Goal: Information Seeking & Learning: Learn about a topic

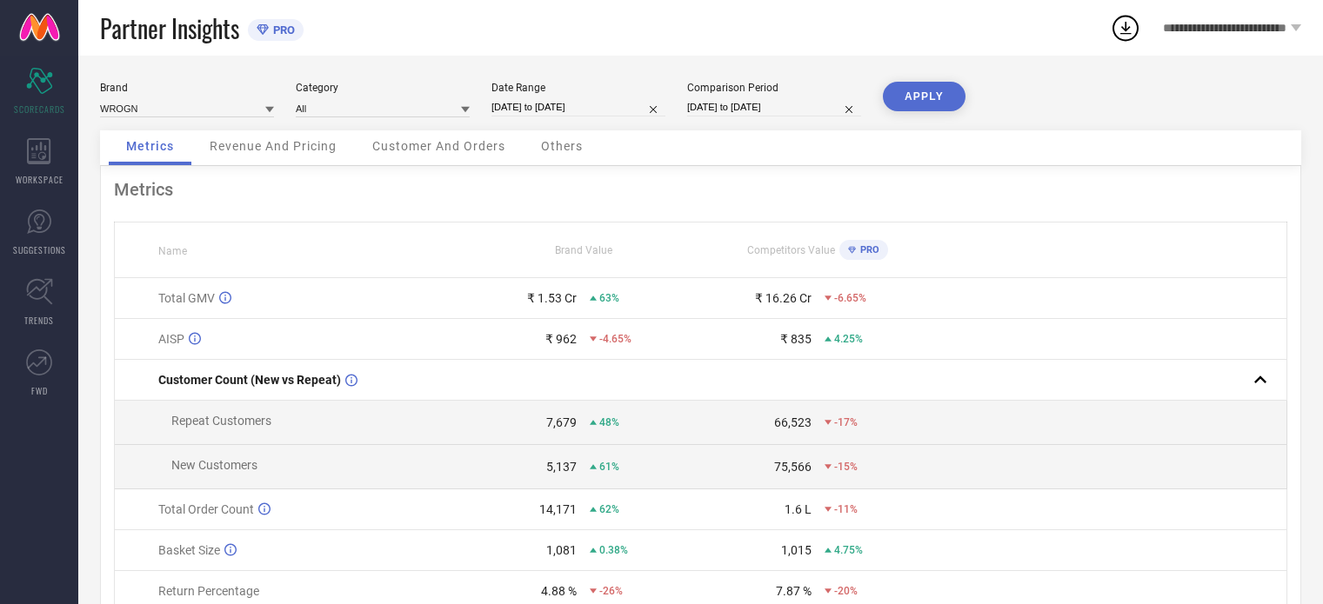
scroll to position [87, 0]
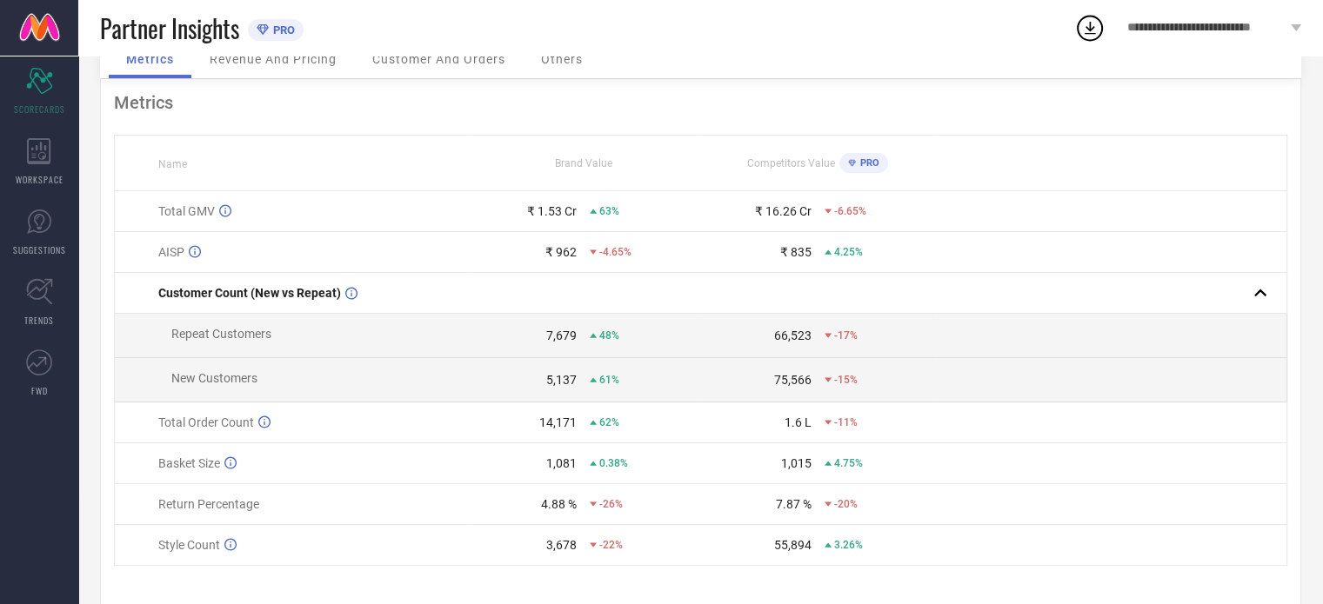
click at [447, 63] on span "Customer And Orders" at bounding box center [438, 59] width 133 height 14
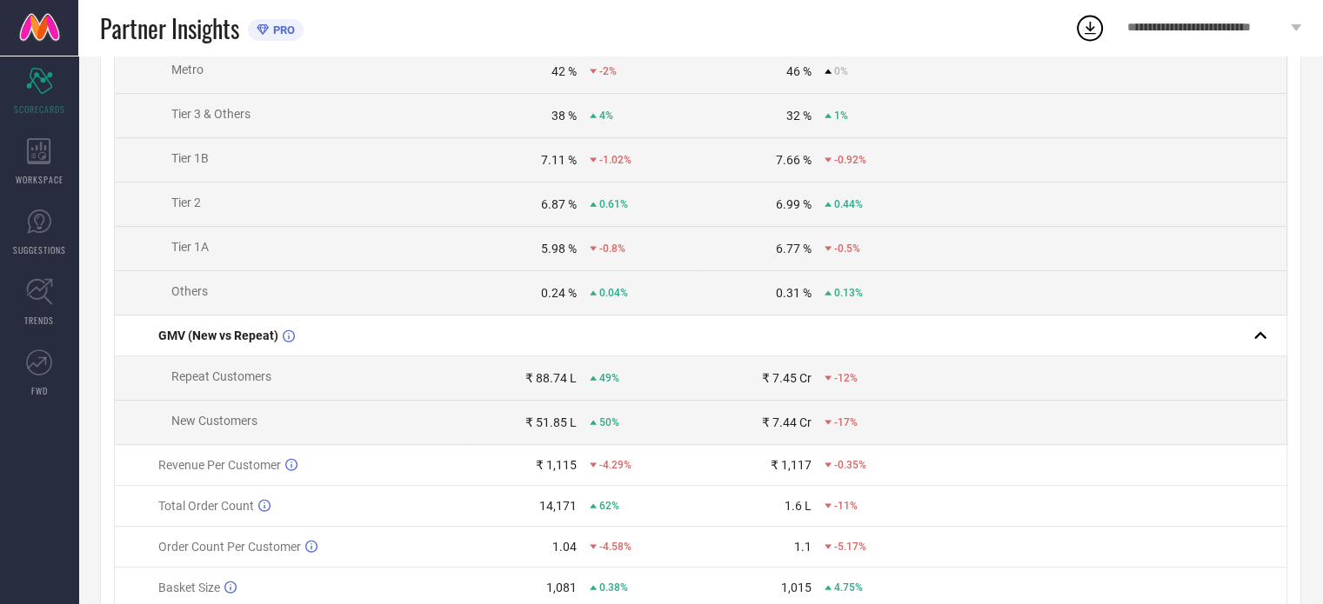
scroll to position [836, 0]
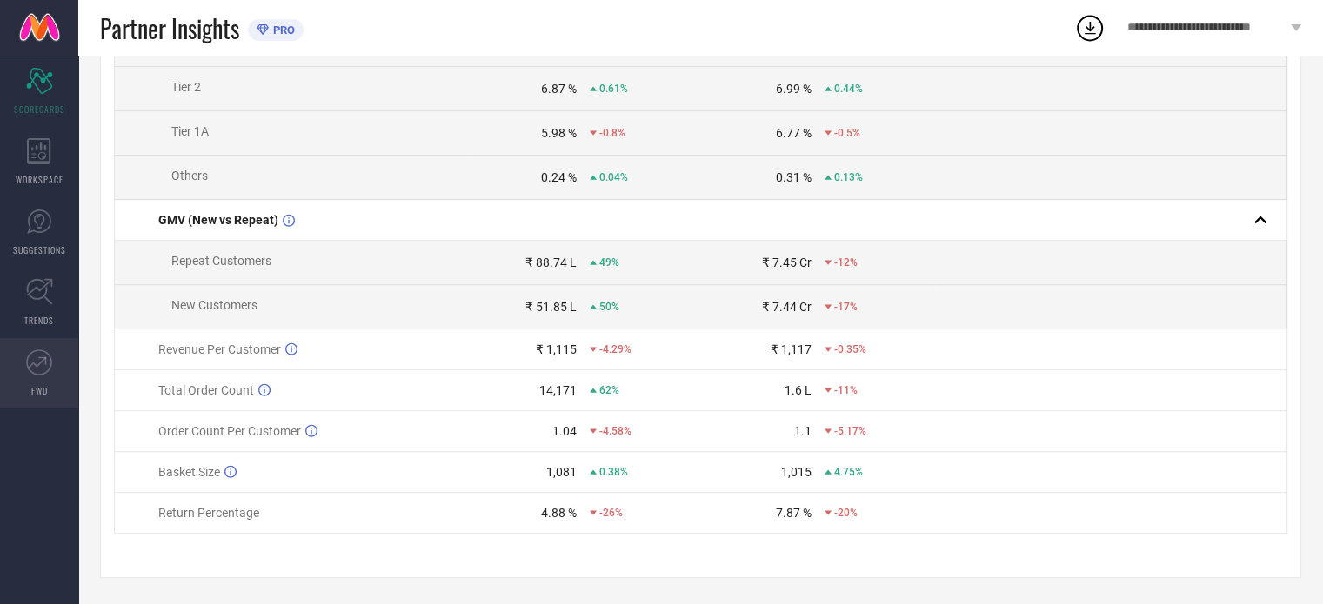
click at [40, 358] on icon at bounding box center [39, 363] width 26 height 26
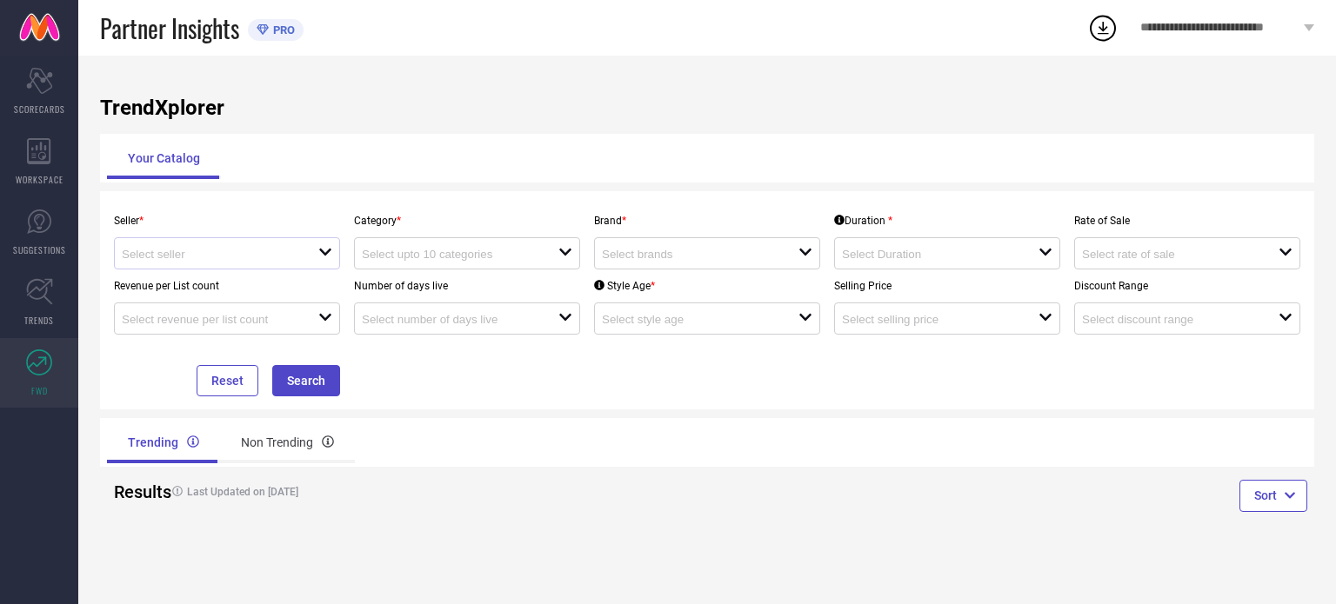
click at [318, 250] on icon "open" at bounding box center [325, 252] width 14 height 14
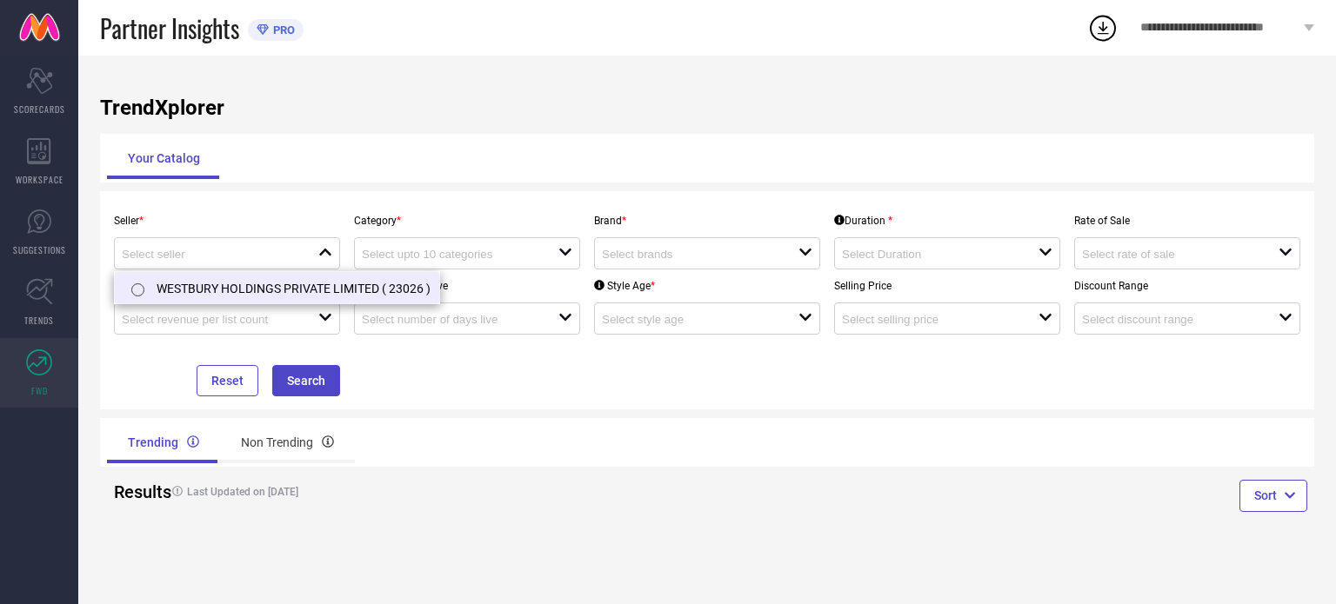
click at [297, 286] on li "WESTBURY HOLDINGS PRIVATE LIMITED ( 23026 )" at bounding box center [277, 287] width 324 height 31
type input "WESTBURY HOLDINGS PRIVATE LIMITED ( 23026 )"
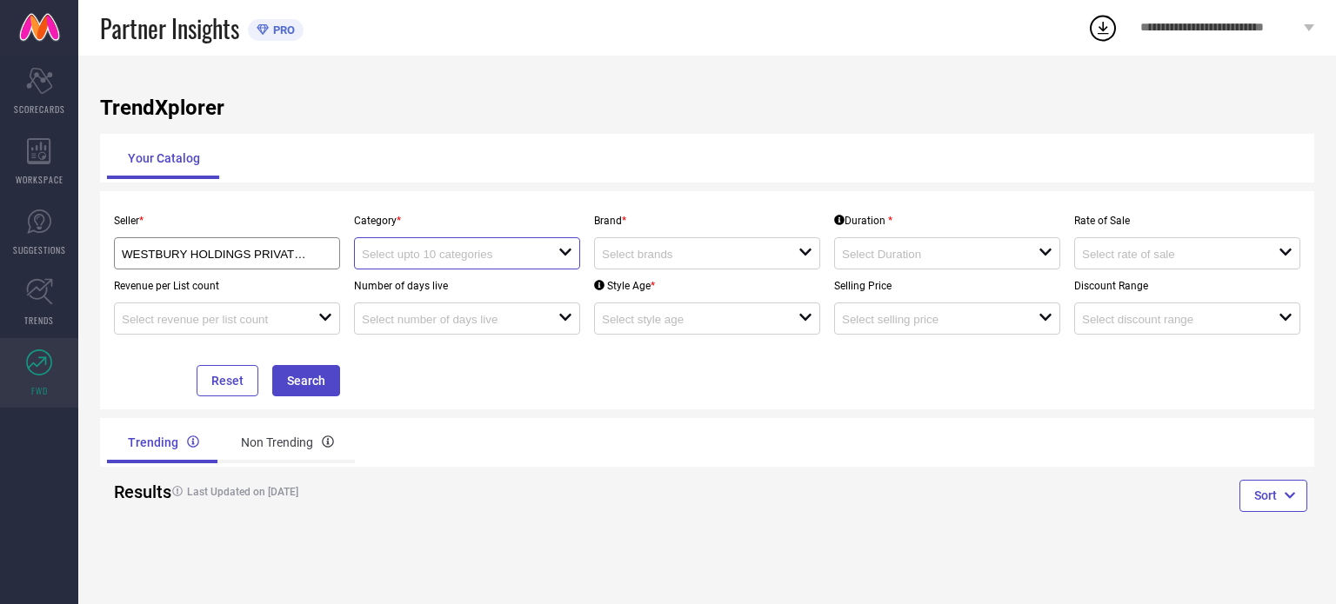
click at [519, 257] on input at bounding box center [450, 254] width 177 height 13
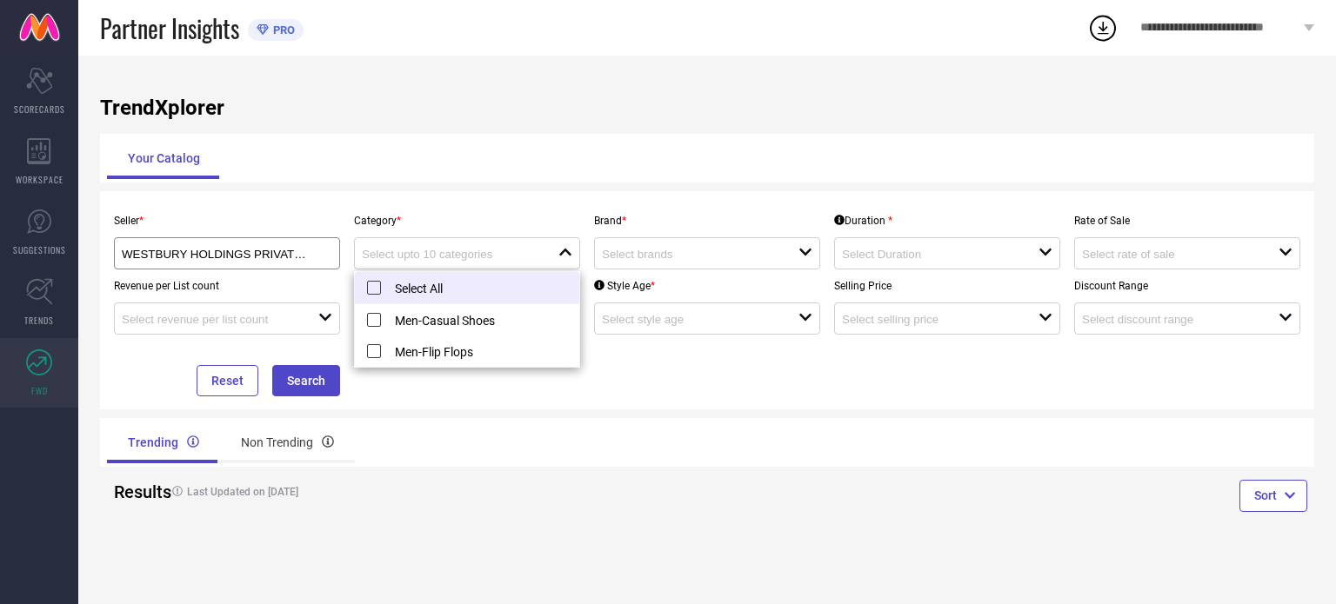
click at [395, 287] on li "Select All" at bounding box center [467, 288] width 224 height 32
type input "Men-Casual Shoes, Men-Flip Flops"
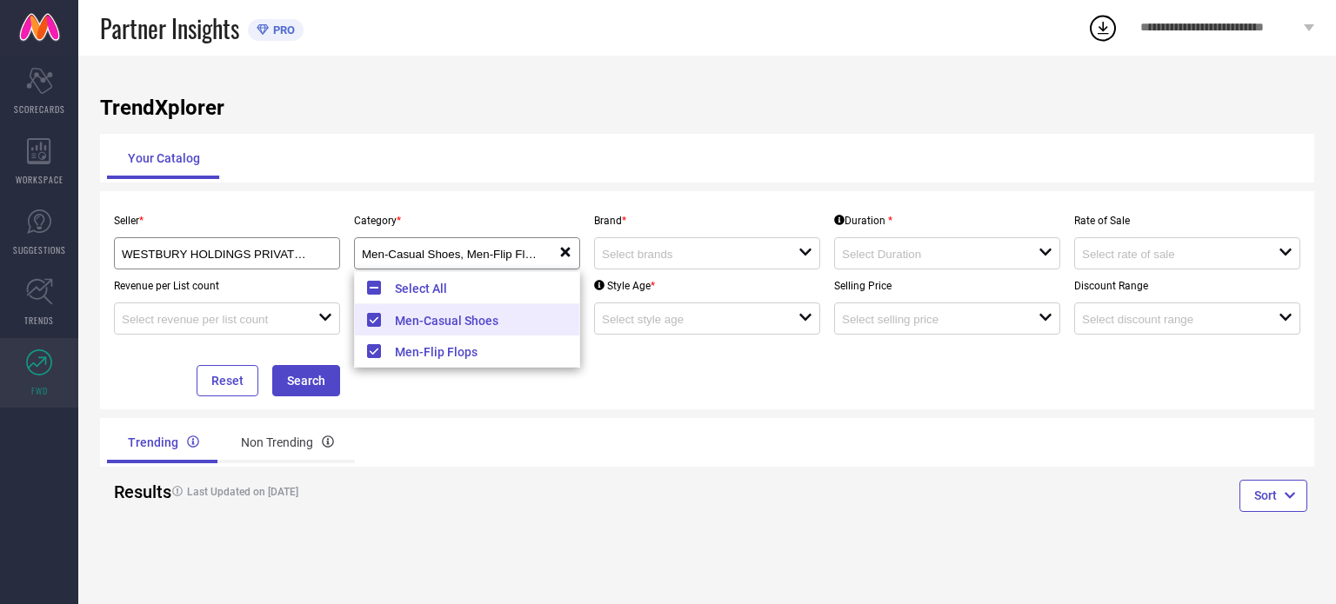
click at [655, 422] on div "Trending Non Trending" at bounding box center [403, 442] width 607 height 49
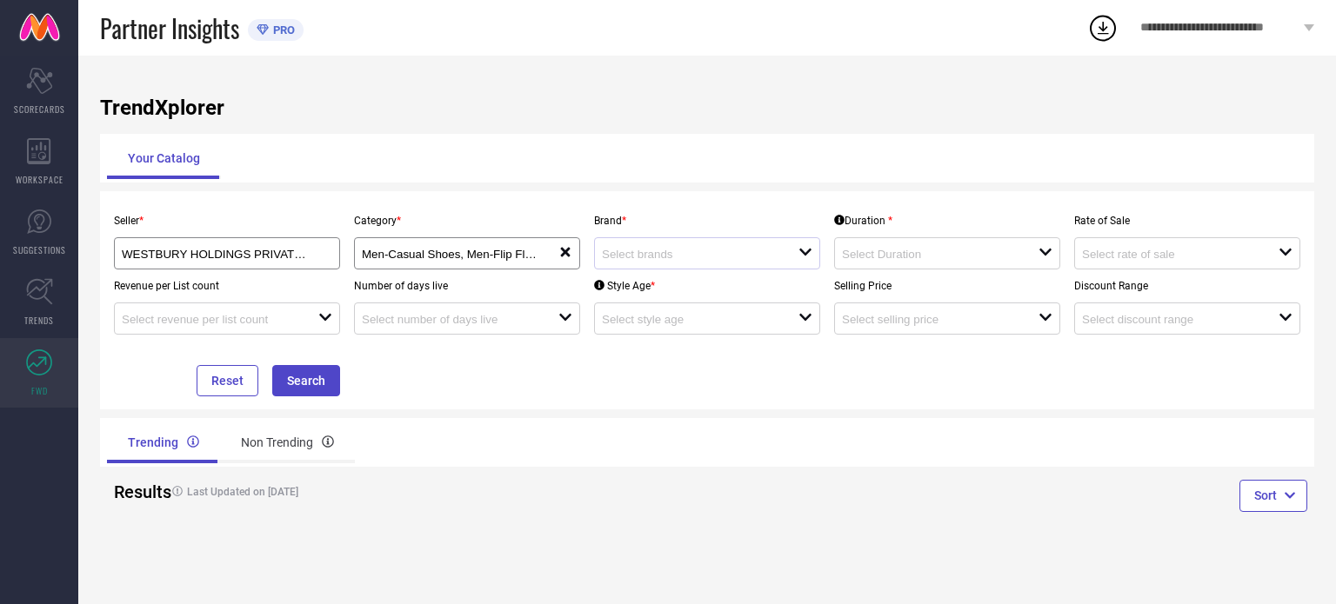
click at [734, 265] on div "open" at bounding box center [707, 253] width 226 height 32
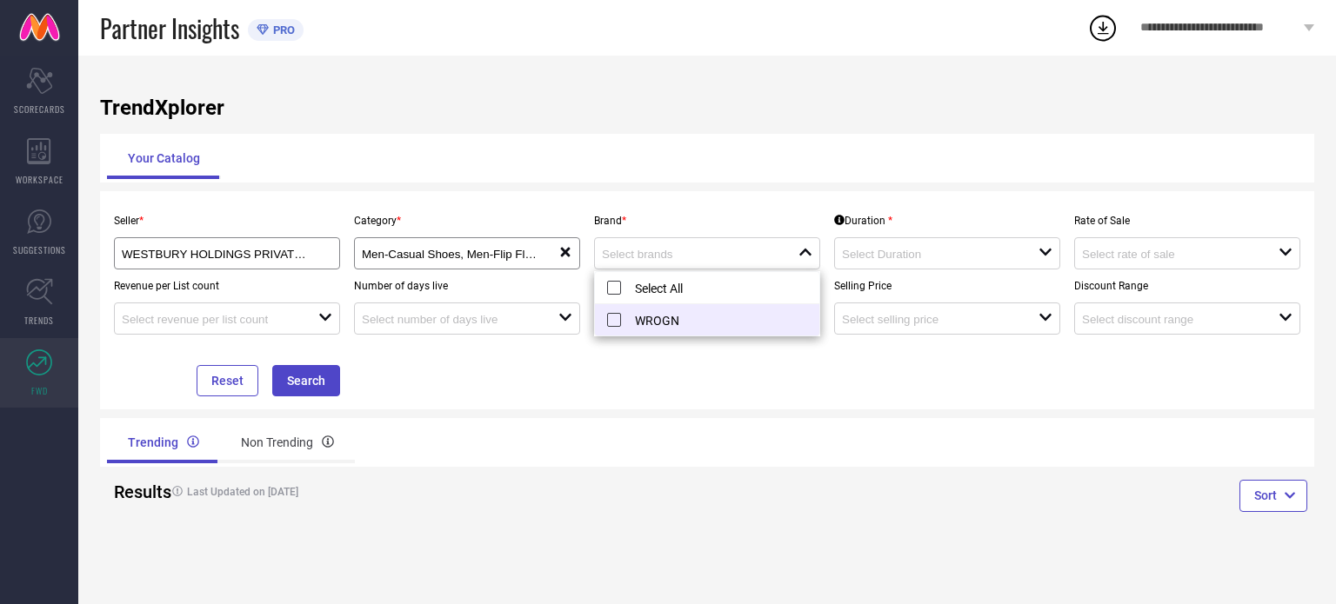
click at [656, 321] on li "WROGN" at bounding box center [707, 319] width 224 height 31
type input "WROGN"
click at [758, 402] on div "Seller * WESTBURY HOLDINGS PRIVATE LIMITED ( 23026 ) Category * Men-Casual Shoe…" at bounding box center [707, 300] width 1214 height 218
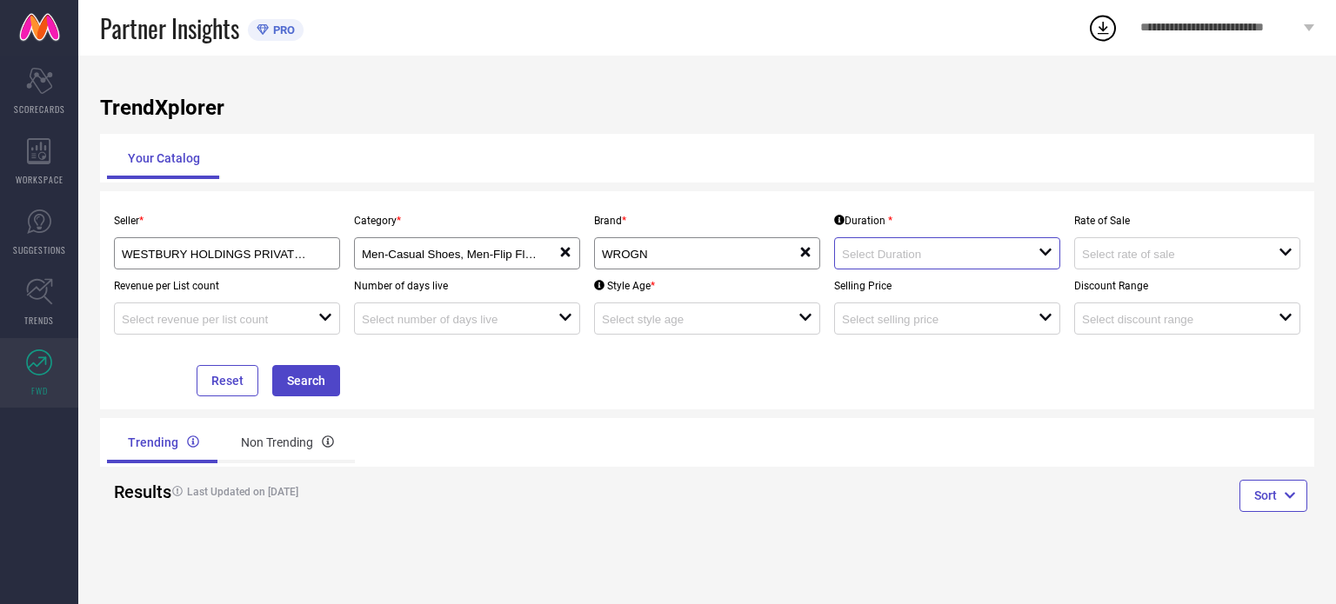
click at [953, 253] on input at bounding box center [930, 254] width 177 height 13
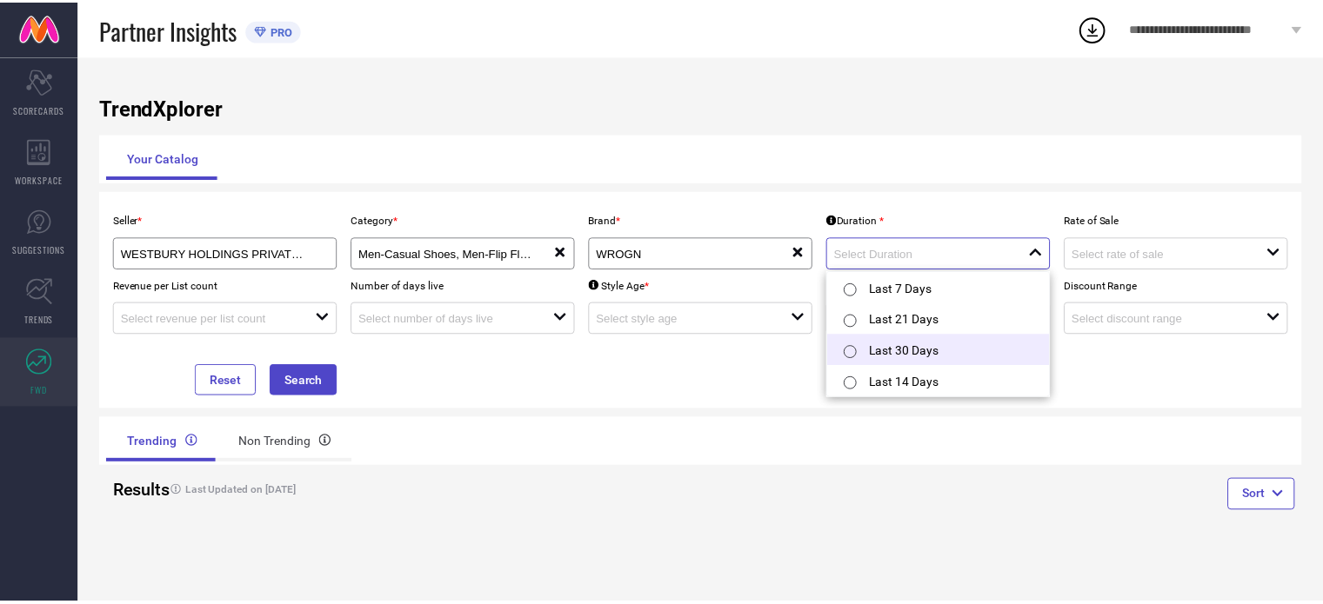
scroll to position [3, 0]
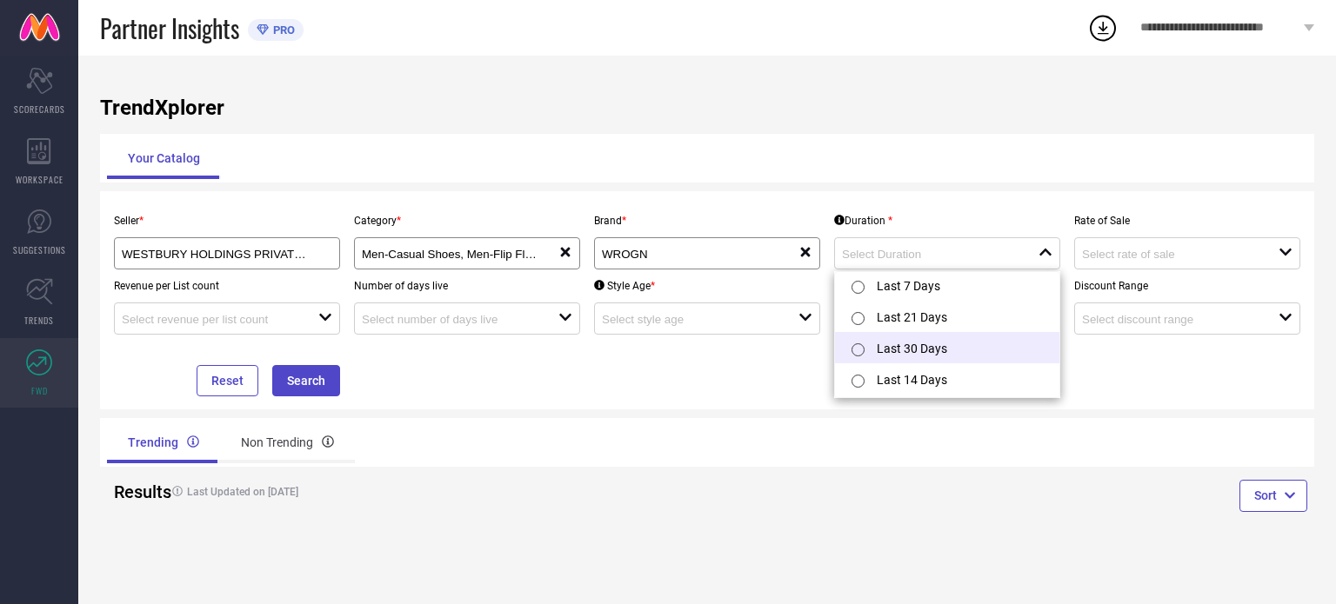
click at [936, 352] on li "Last 30 Days" at bounding box center [947, 347] width 224 height 31
type input "Last 30 Days"
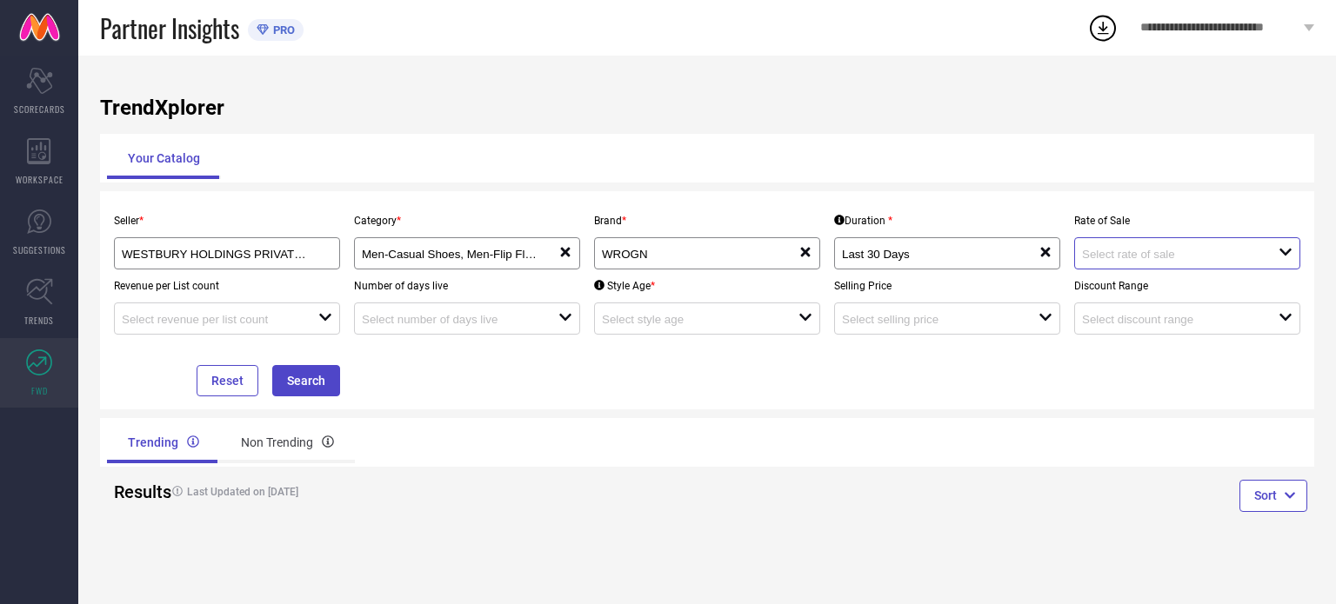
click at [1170, 257] on input at bounding box center [1170, 254] width 177 height 13
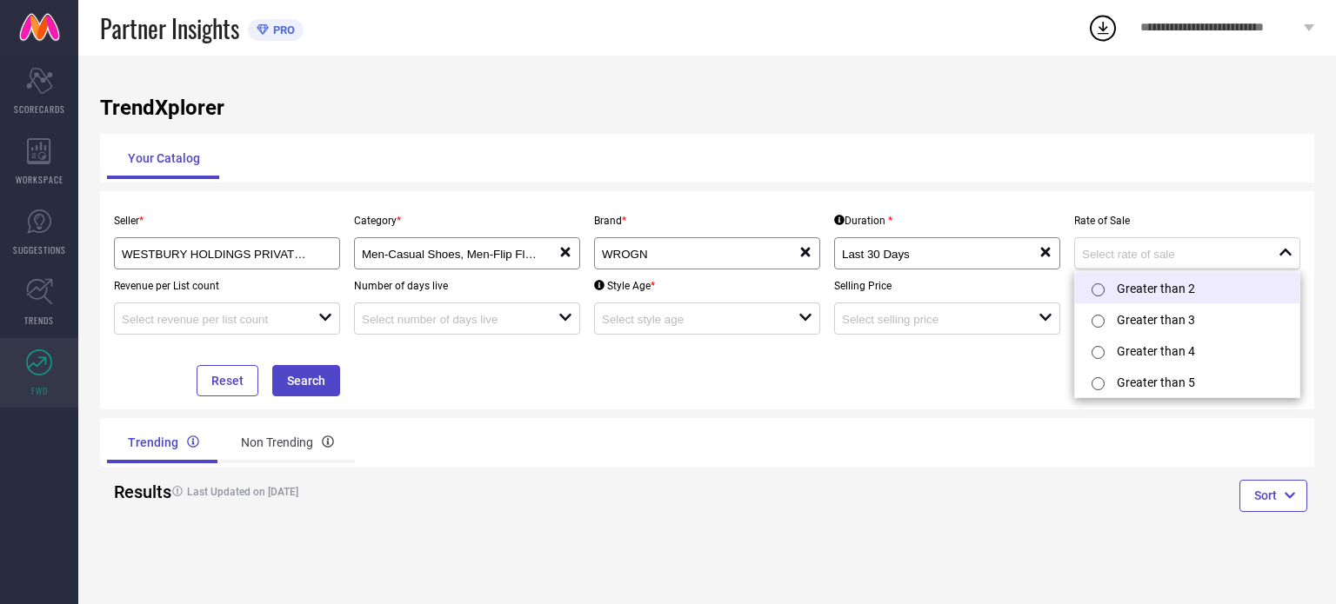
click at [1165, 284] on li "Greater than 2" at bounding box center [1187, 287] width 224 height 31
type input "Greater than 2"
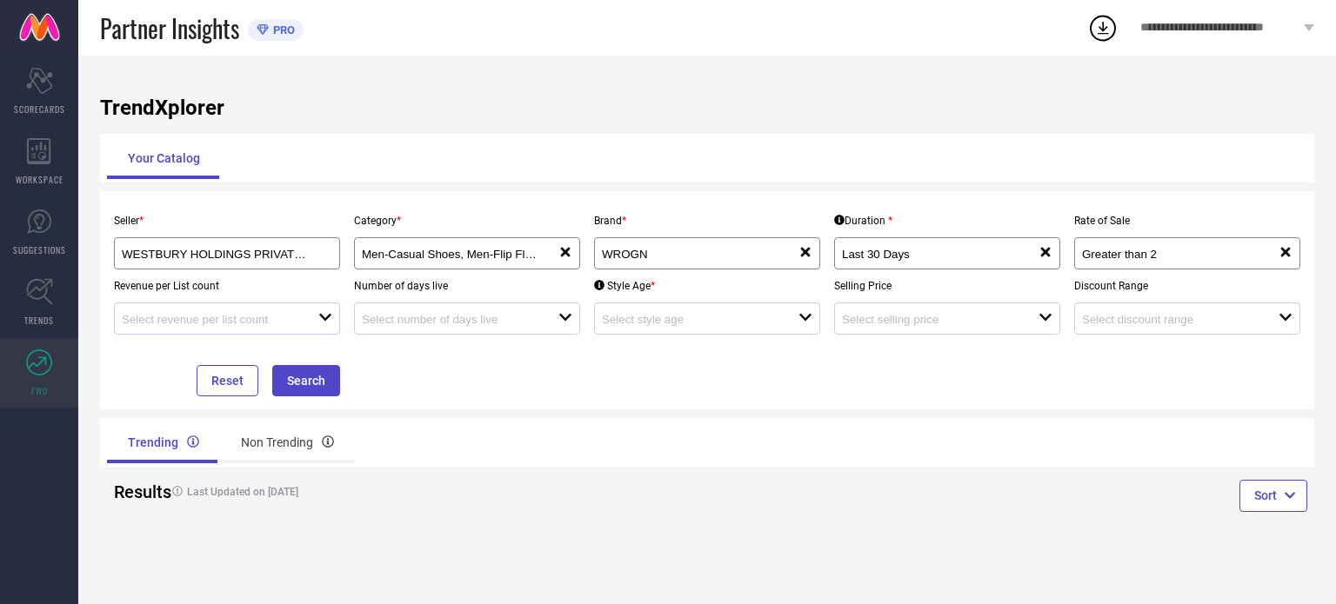
click at [271, 312] on div at bounding box center [220, 318] width 197 height 17
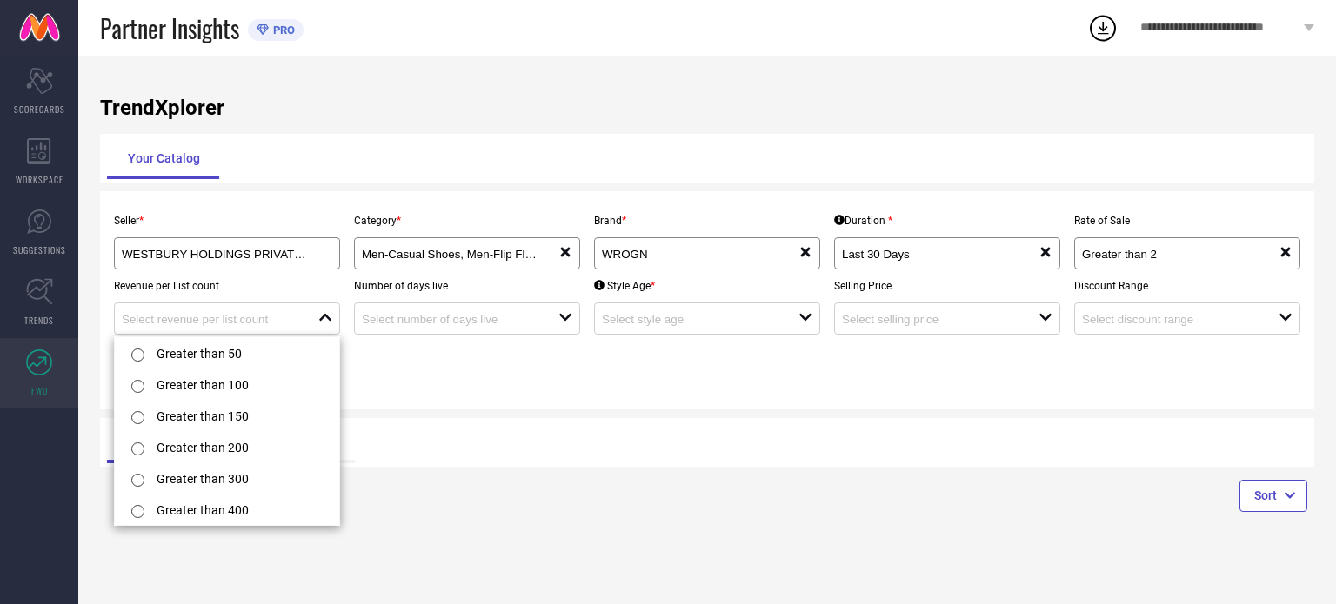
click at [477, 397] on div "Seller * WESTBURY HOLDINGS PRIVATE LIMITED ( 23026 ) Category * Men-Casual Shoe…" at bounding box center [707, 300] width 1200 height 192
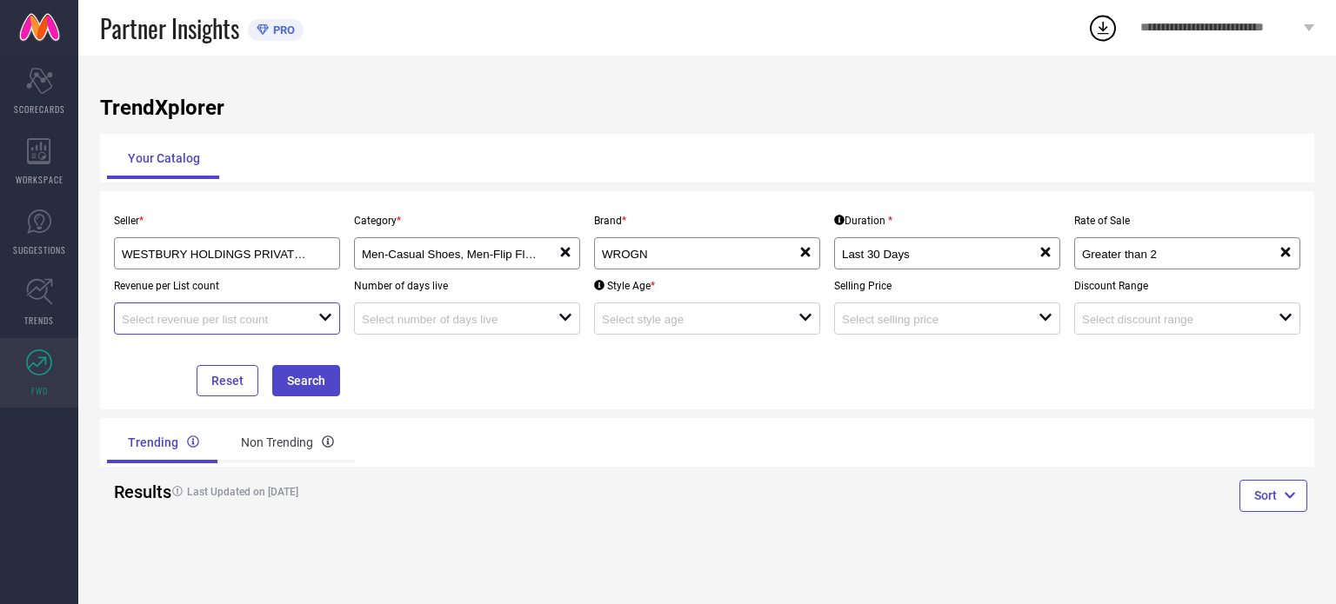
click at [264, 321] on input at bounding box center [210, 319] width 177 height 13
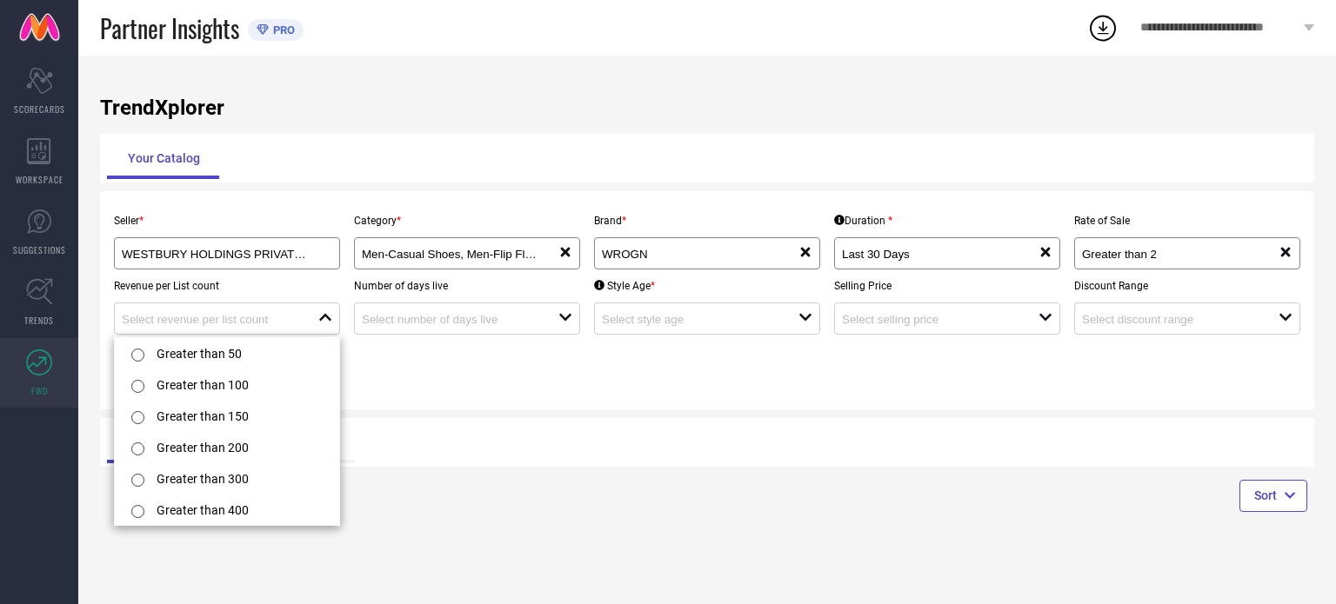
click at [422, 378] on div "Seller * WESTBURY HOLDINGS PRIVATE LIMITED ( 23026 ) Category * Men-Casual Shoe…" at bounding box center [707, 300] width 1200 height 192
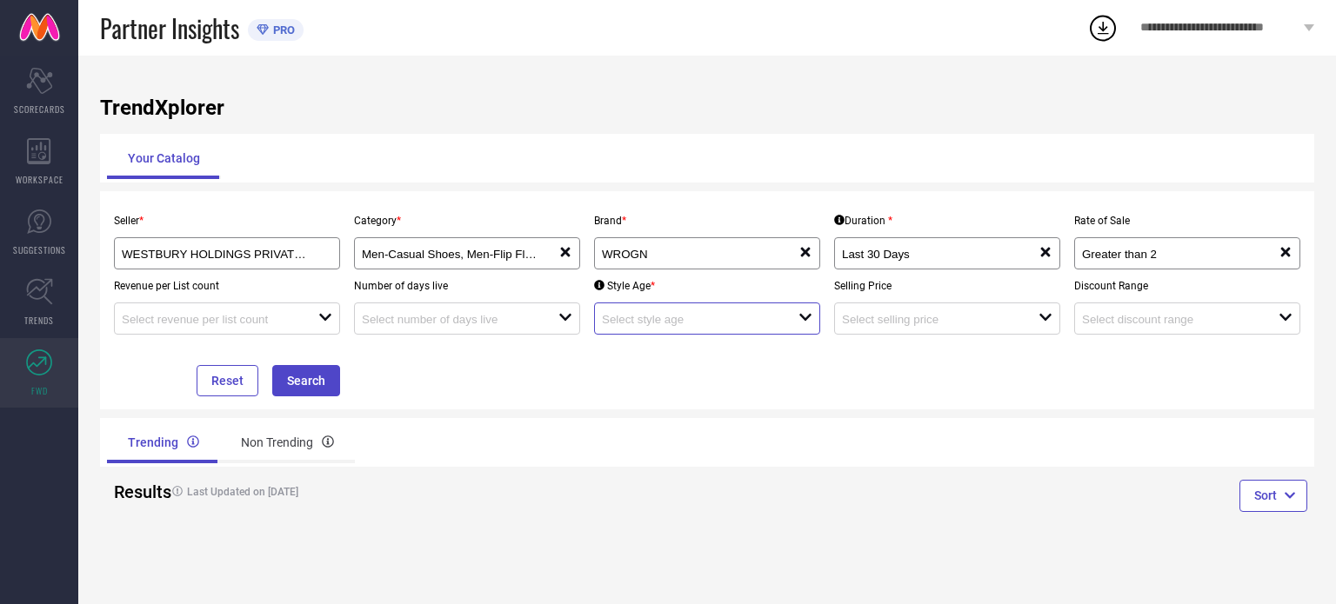
click at [741, 325] on input at bounding box center [690, 319] width 177 height 13
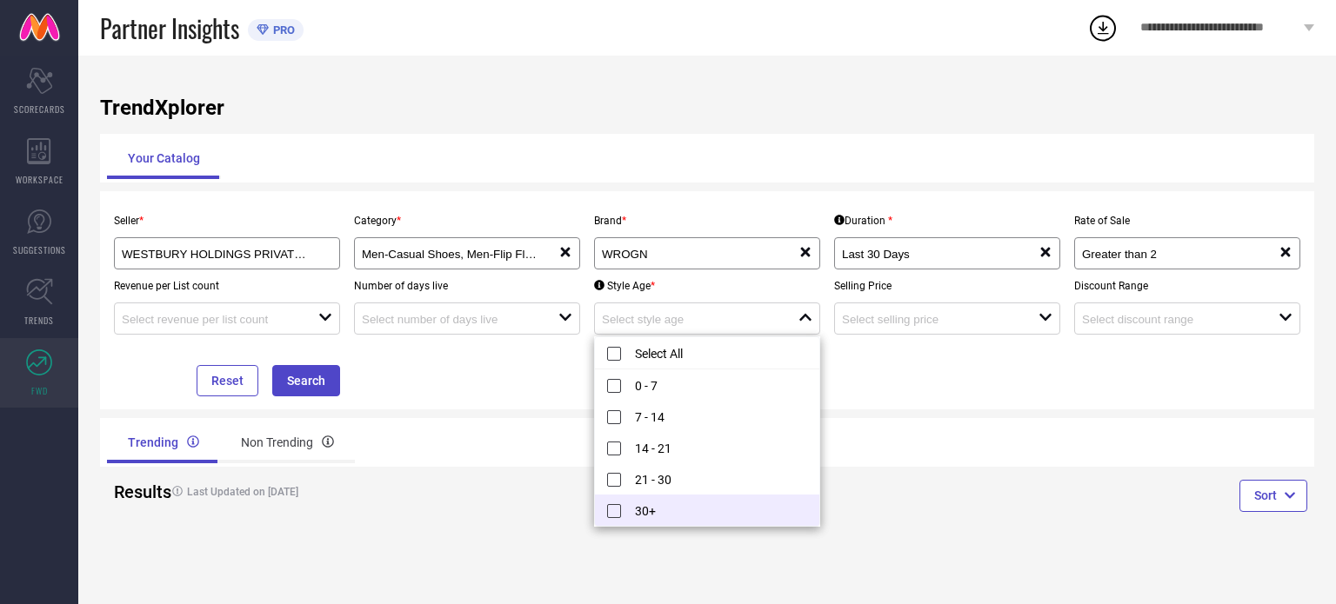
click at [636, 511] on li "30+" at bounding box center [707, 510] width 224 height 31
type input "30+"
click at [938, 413] on div "TrendXplorer Your Catalog Seller * WESTBURY HOLDINGS PRIVATE LIMITED ( 23026 ) …" at bounding box center [707, 330] width 1258 height 549
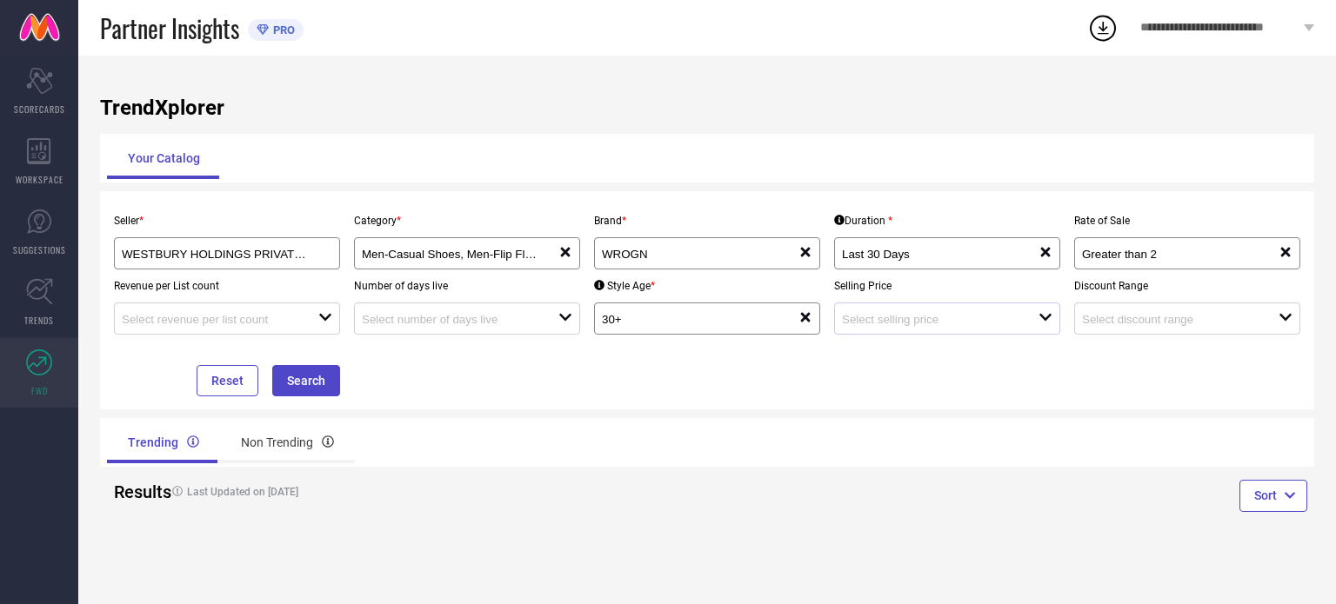
click at [959, 333] on div "open" at bounding box center [947, 319] width 226 height 32
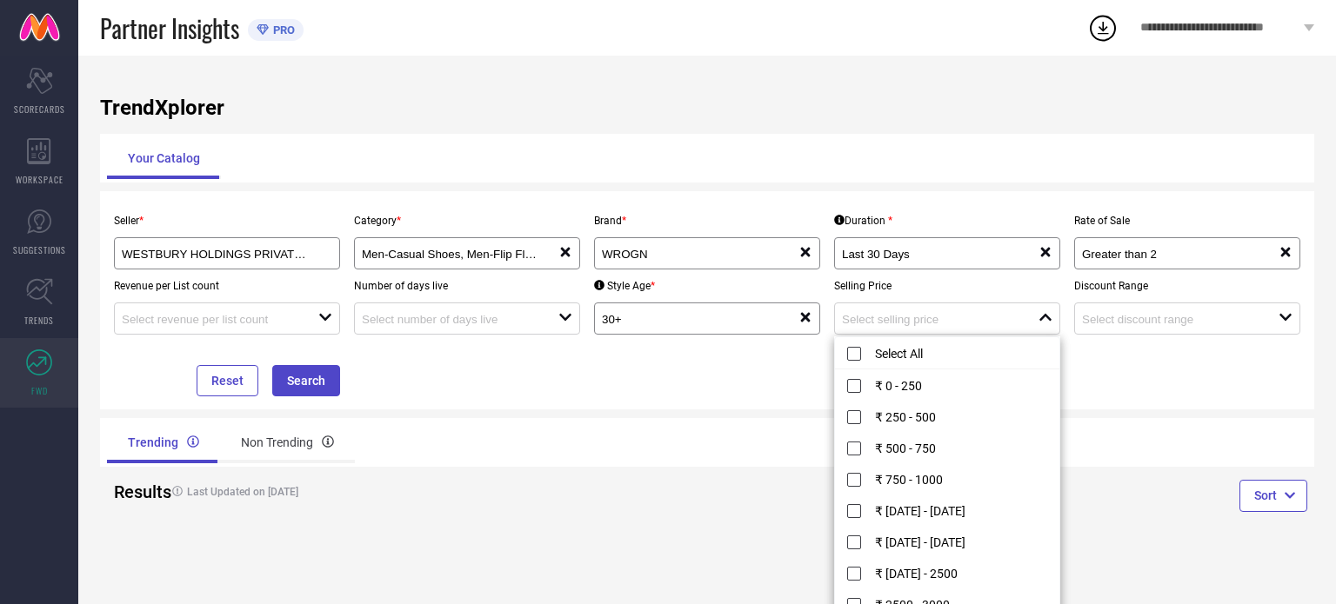
click at [668, 391] on div "Seller * WESTBURY HOLDINGS PRIVATE LIMITED ( 23026 ) Category * Men-Casual Shoe…" at bounding box center [707, 300] width 1200 height 192
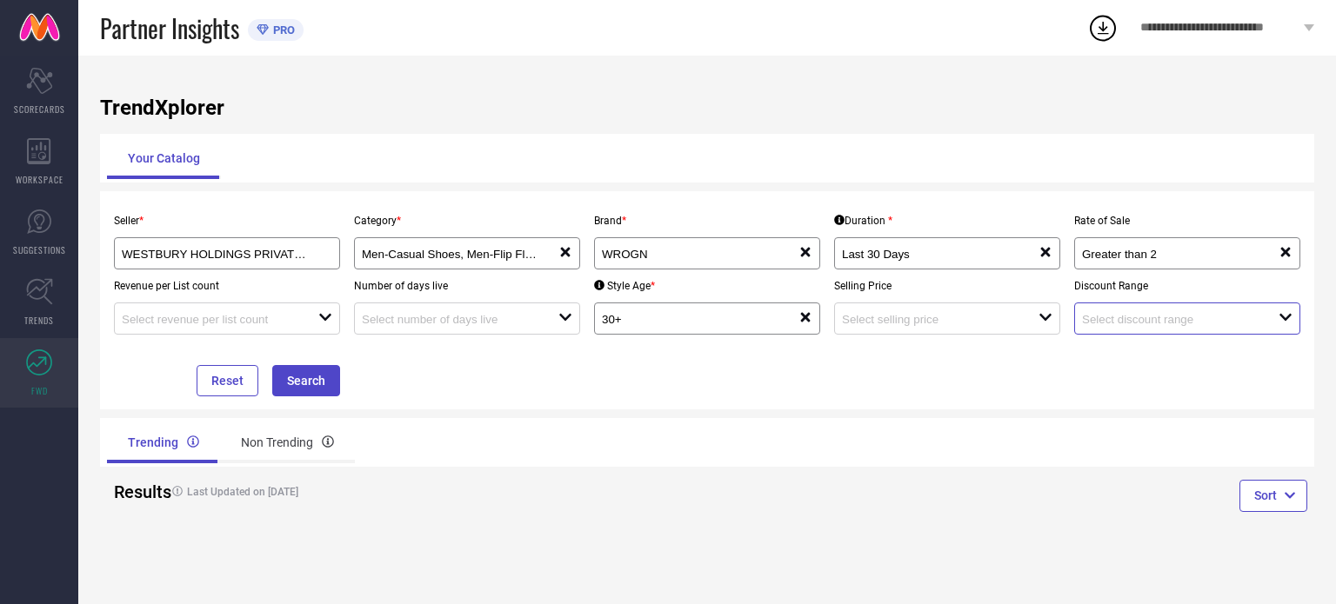
click at [1138, 316] on input at bounding box center [1170, 319] width 177 height 13
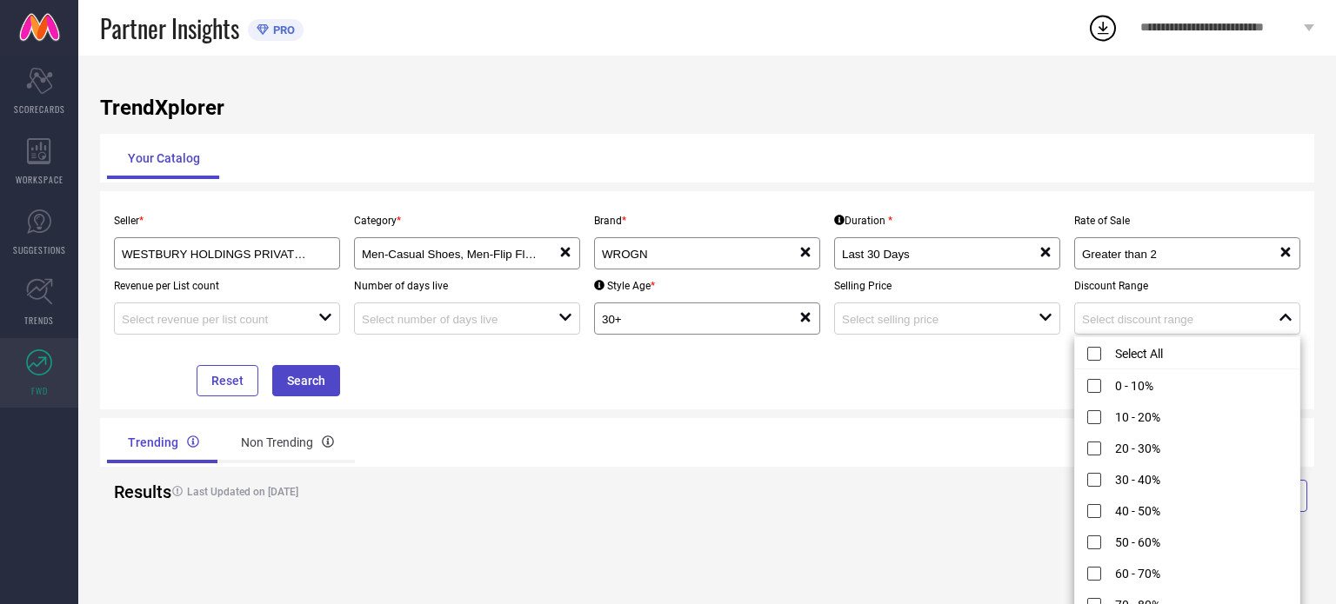
click at [904, 385] on div "Seller * WESTBURY HOLDINGS PRIVATE LIMITED ( 23026 ) Category * Men-Casual Shoe…" at bounding box center [707, 300] width 1200 height 192
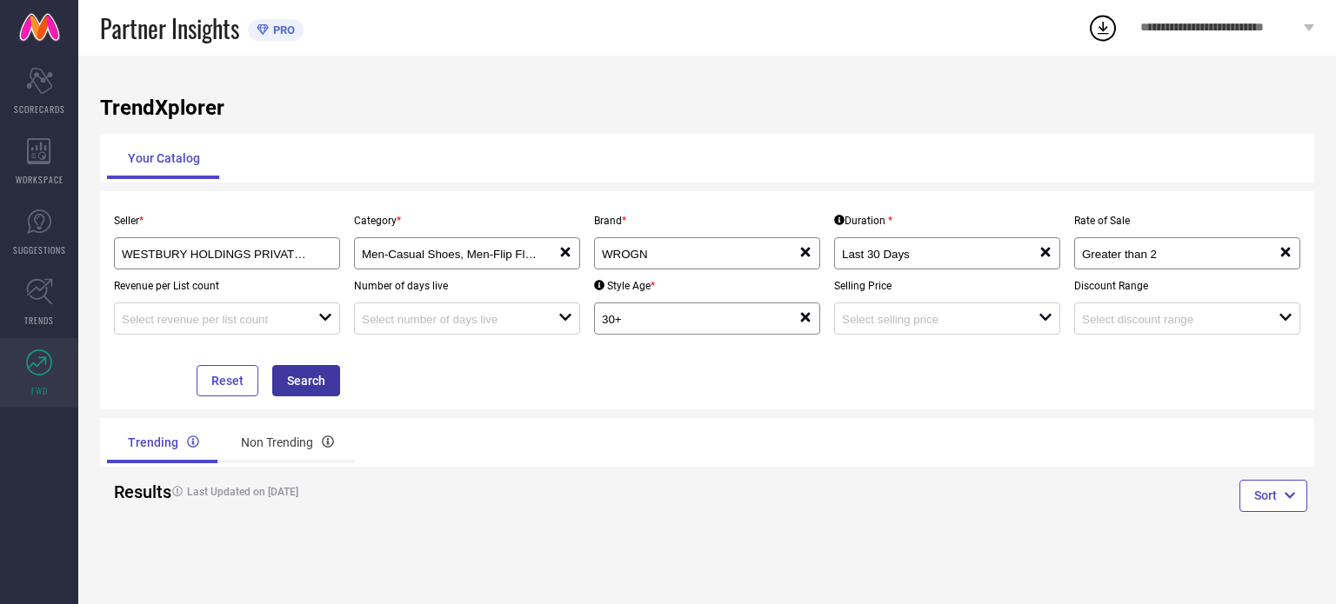
click at [330, 387] on button "Search" at bounding box center [306, 380] width 68 height 31
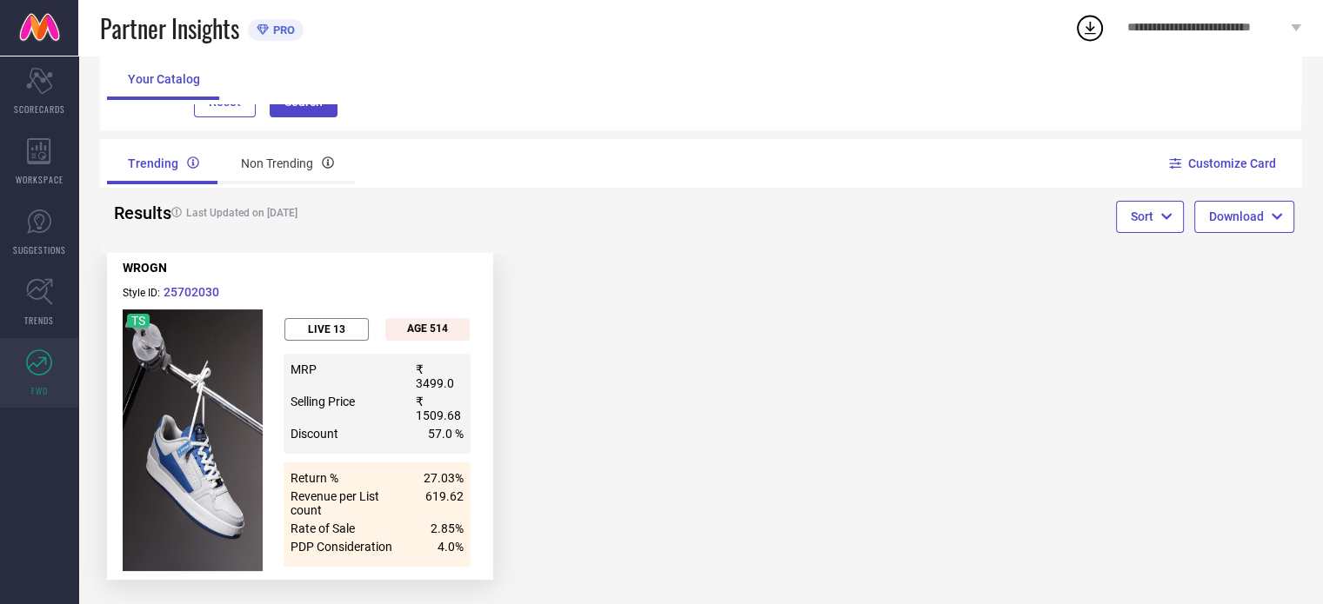
scroll to position [290, 0]
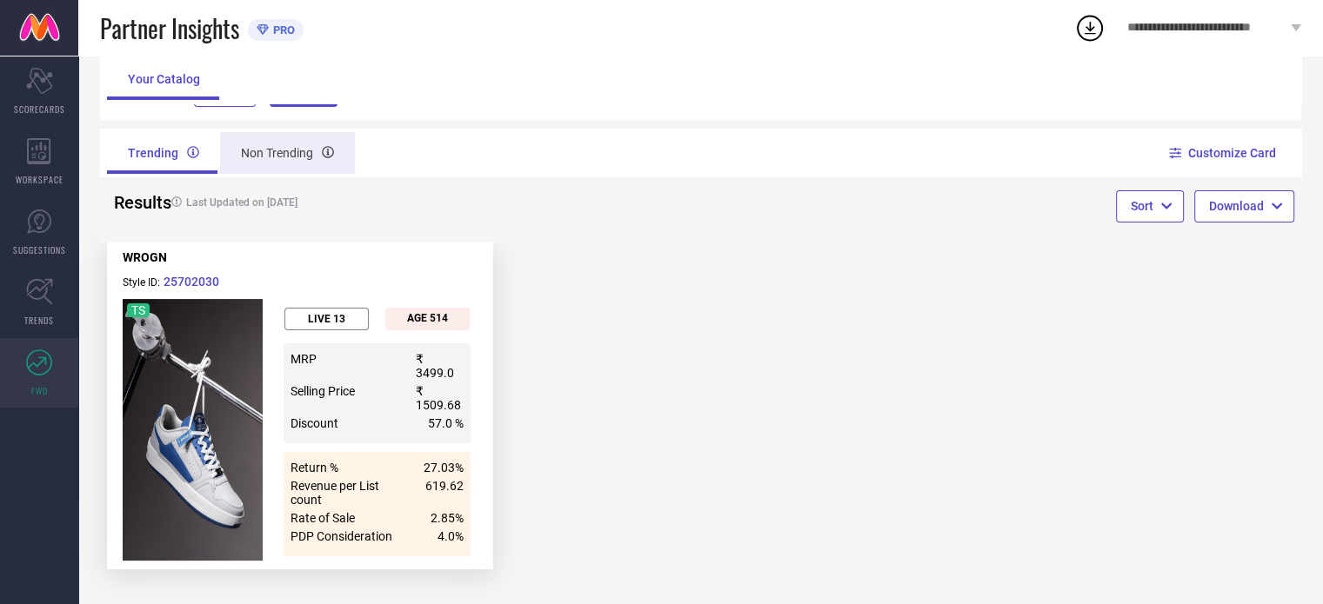
click at [268, 159] on div "Non Trending" at bounding box center [287, 153] width 135 height 42
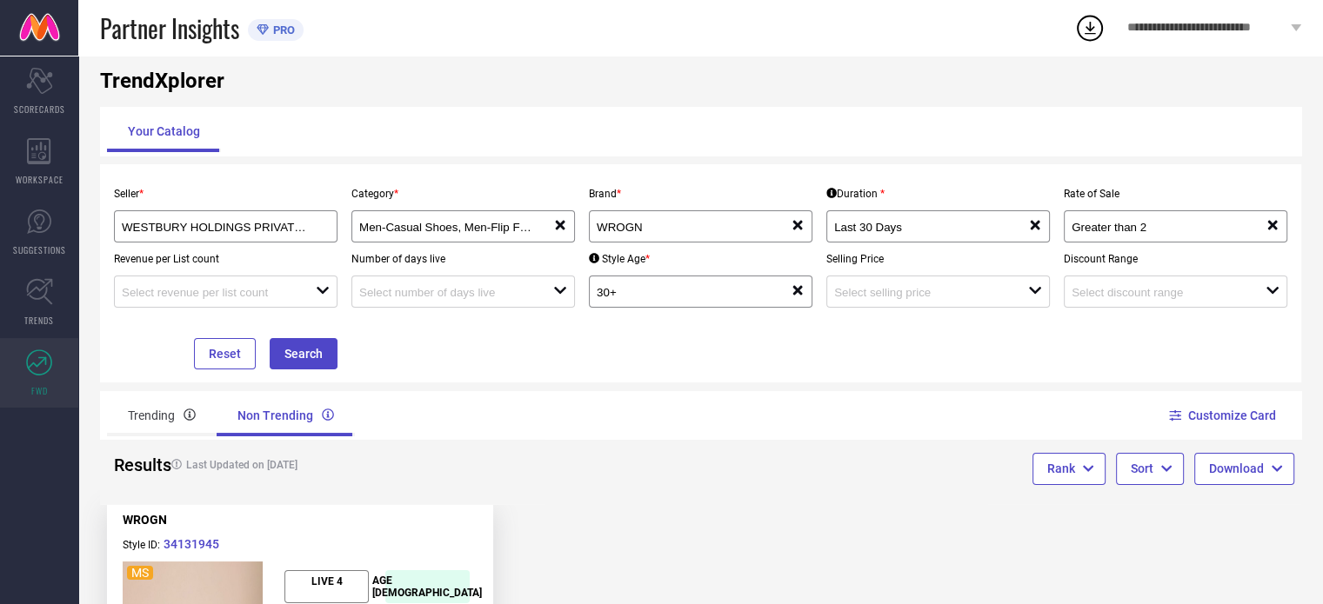
scroll to position [14, 0]
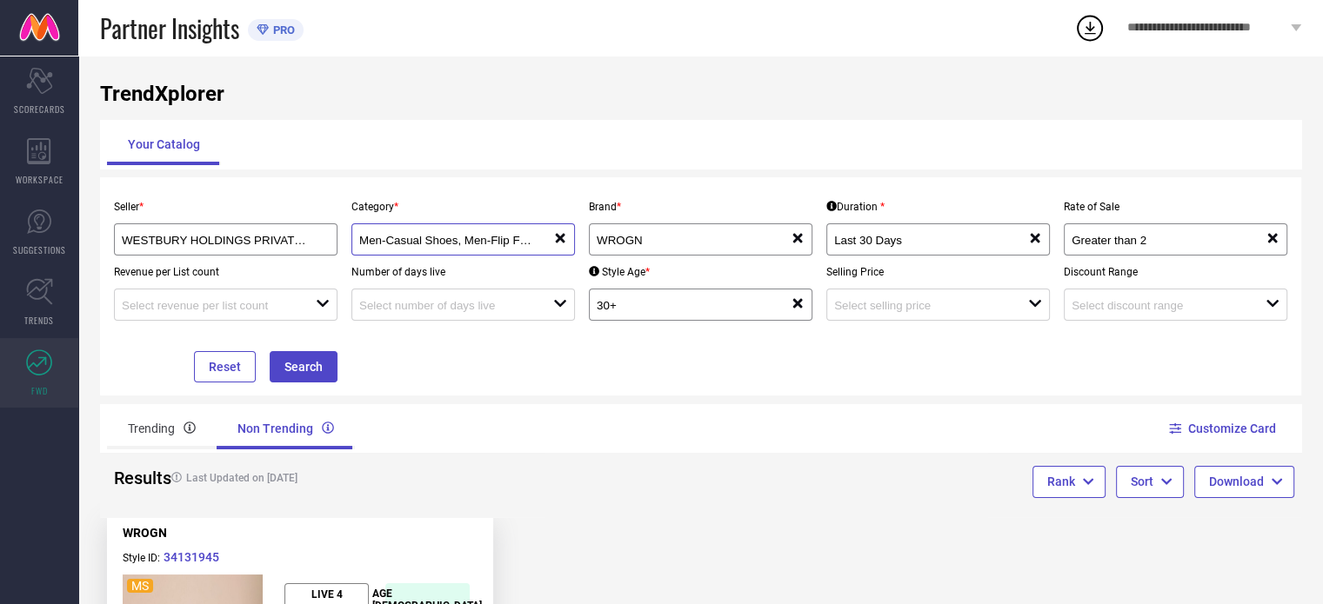
click at [463, 246] on input "Men-Casual Shoes, Men-Flip Flops" at bounding box center [446, 240] width 175 height 13
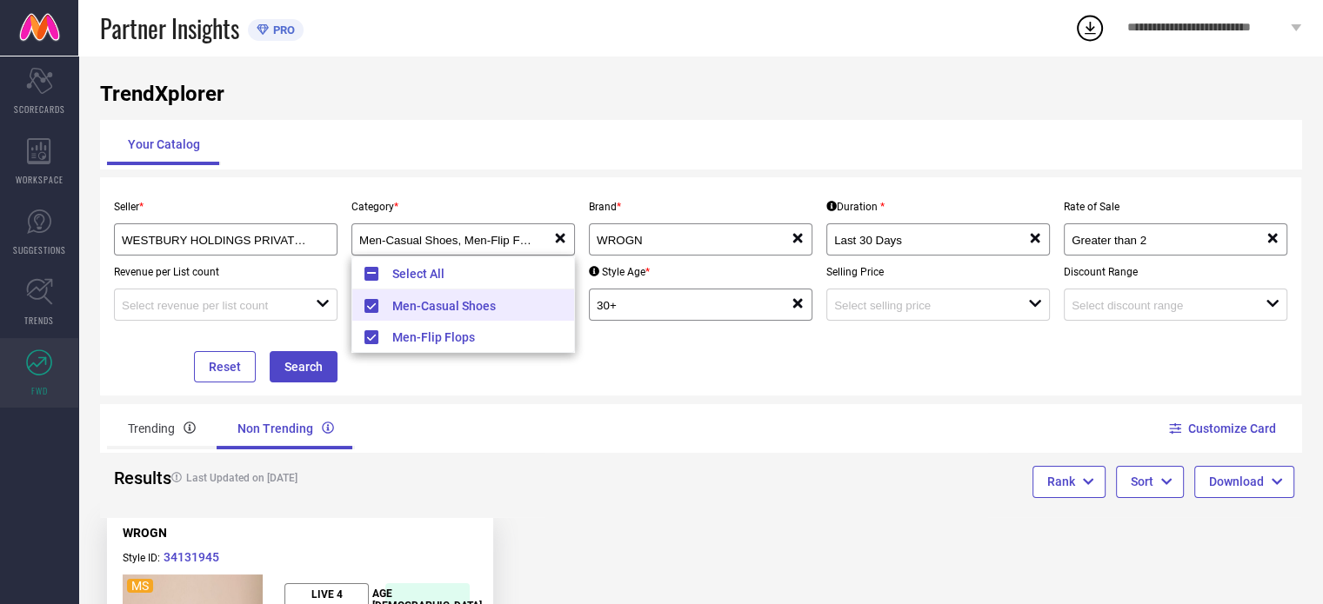
click at [457, 374] on div "Seller * WESTBURY HOLDINGS PRIVATE LIMITED ( 23026 ) Category * Men-Casual Shoe…" at bounding box center [700, 286] width 1187 height 192
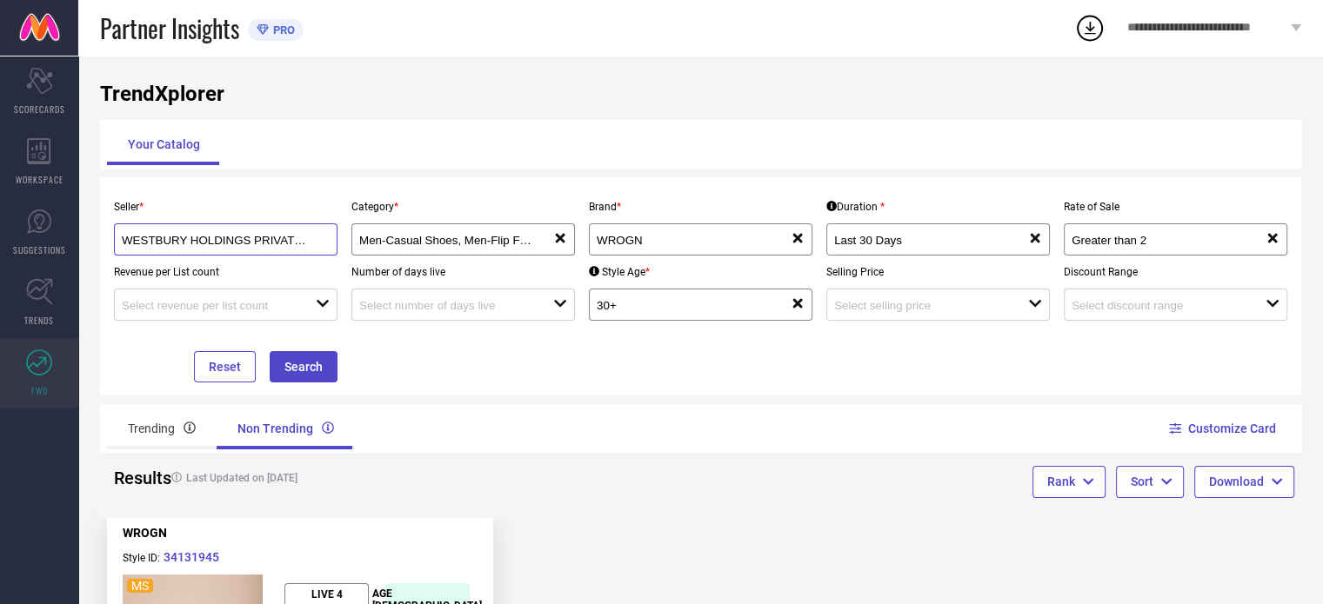
click at [275, 235] on input "WESTBURY HOLDINGS PRIVATE LIMITED ( 23026 )" at bounding box center [215, 240] width 187 height 13
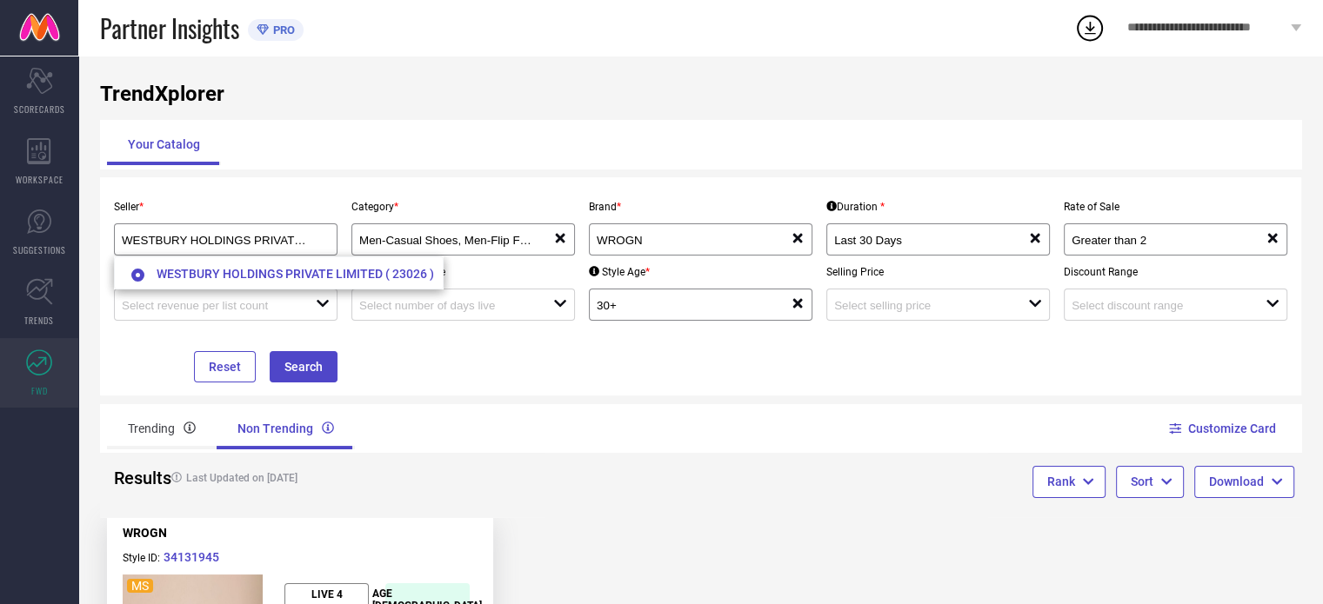
click at [403, 391] on div "Seller * WESTBURY HOLDINGS PRIVATE LIMITED ( 23026 ) Category * Men-Casual Shoe…" at bounding box center [700, 286] width 1201 height 218
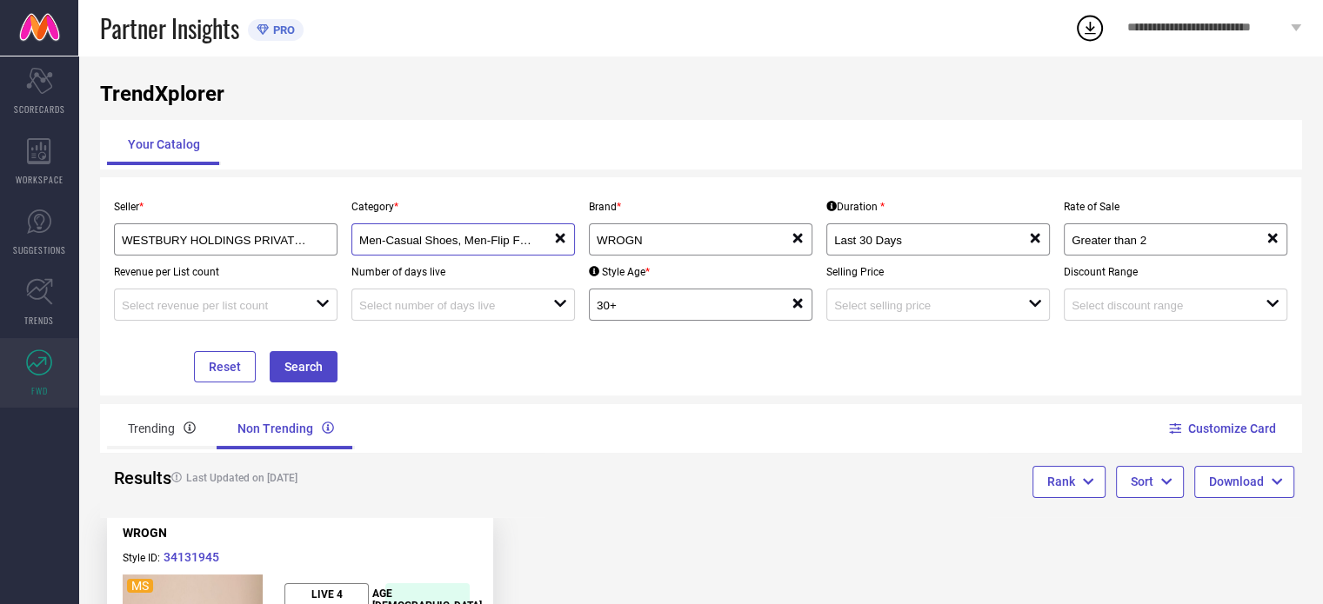
click at [457, 237] on input "Men-Casual Shoes, Men-Flip Flops" at bounding box center [446, 240] width 175 height 13
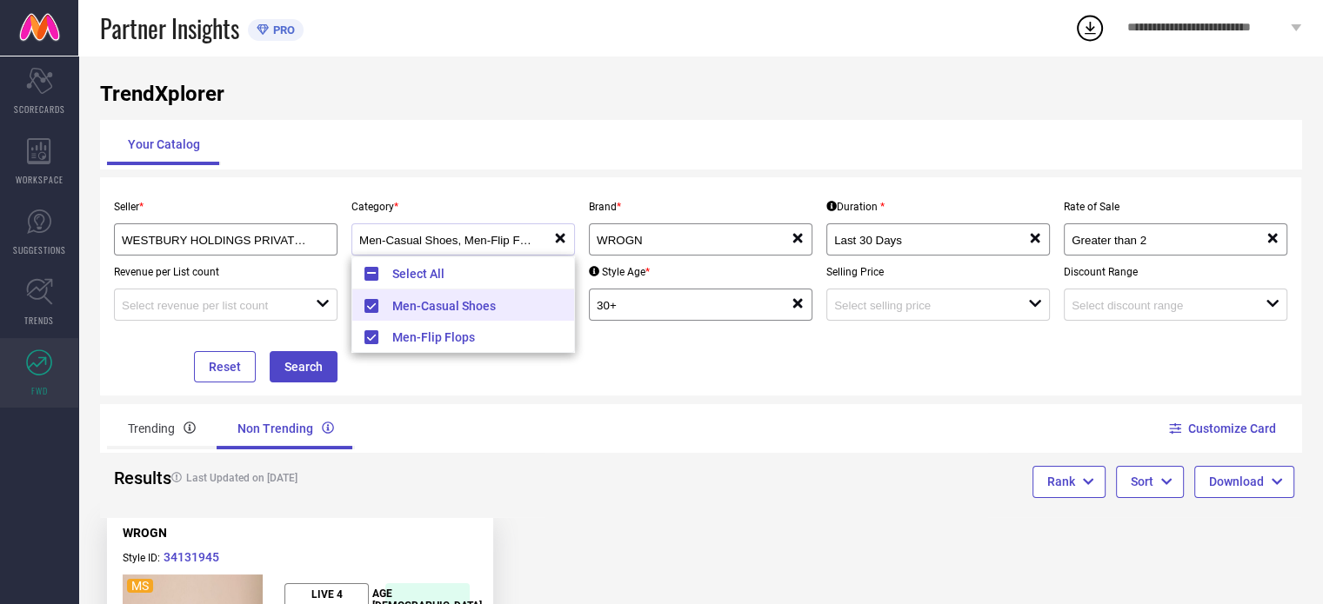
click at [558, 244] on icon "reset" at bounding box center [560, 238] width 14 height 14
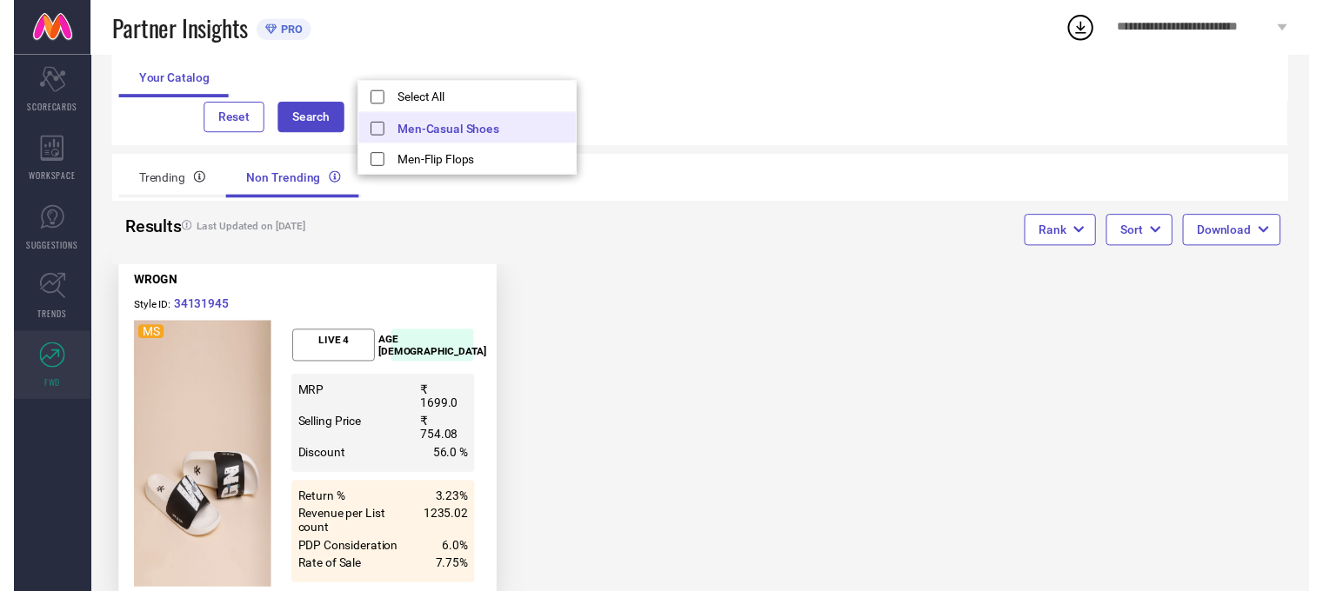
scroll to position [0, 0]
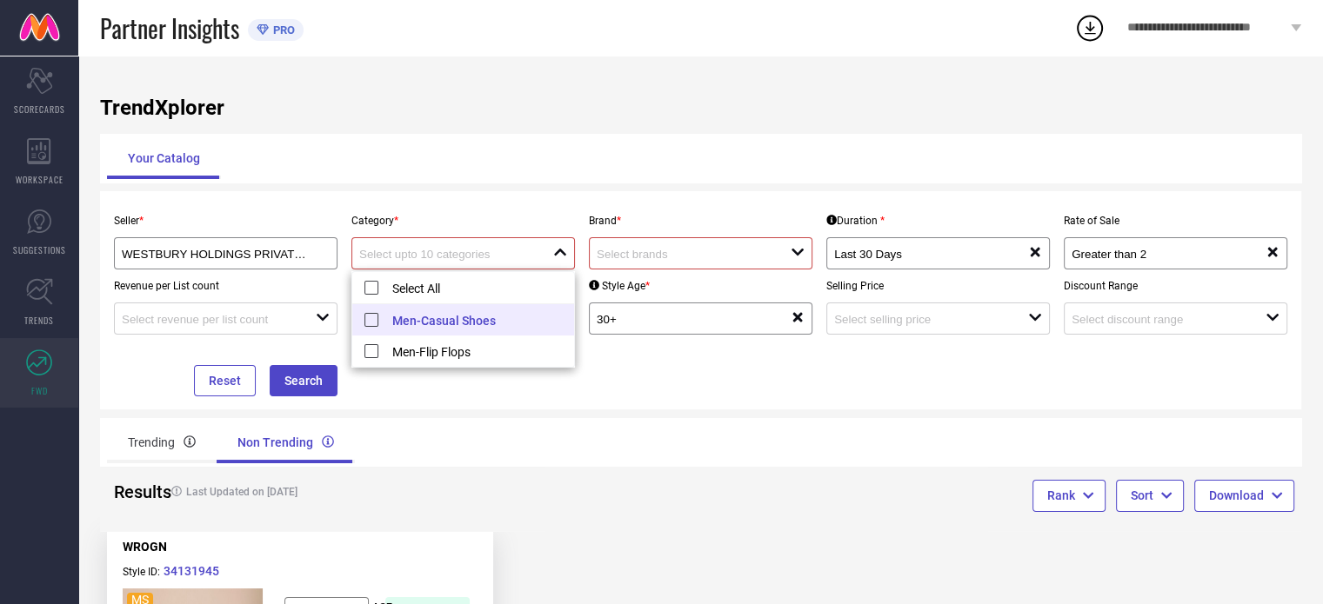
click at [657, 409] on div "Seller * WESTBURY HOLDINGS PRIVATE LIMITED ( 23026 ) Category * close Brand * o…" at bounding box center [700, 300] width 1201 height 218
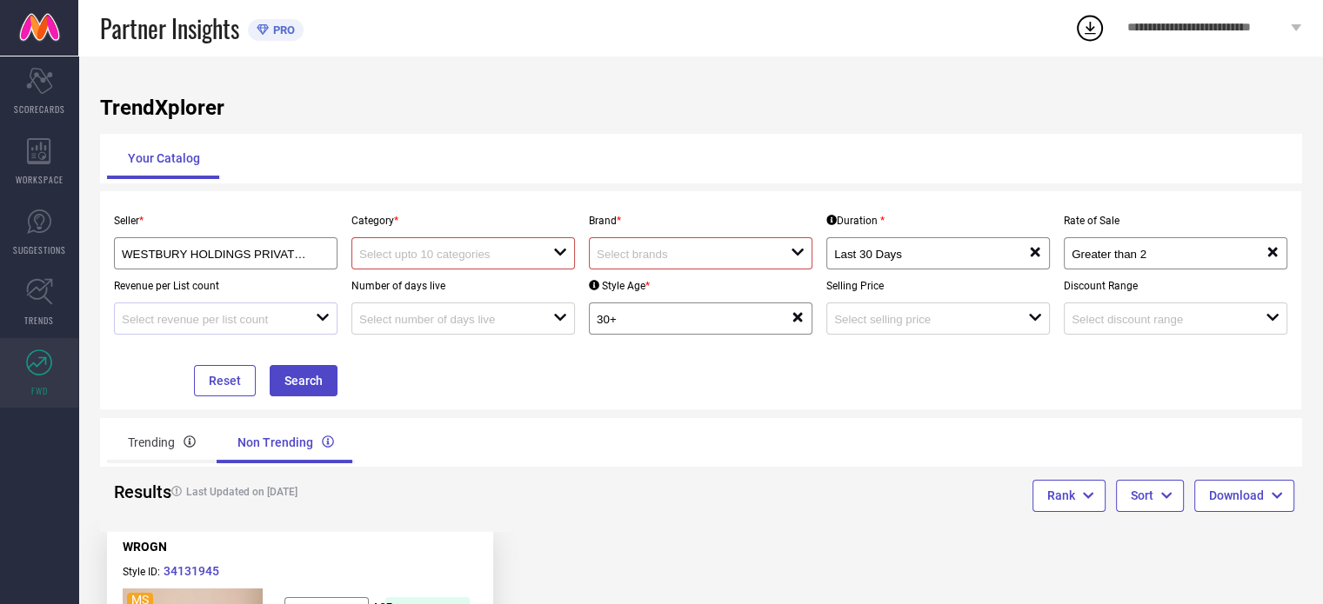
click at [264, 313] on div at bounding box center [219, 318] width 194 height 17
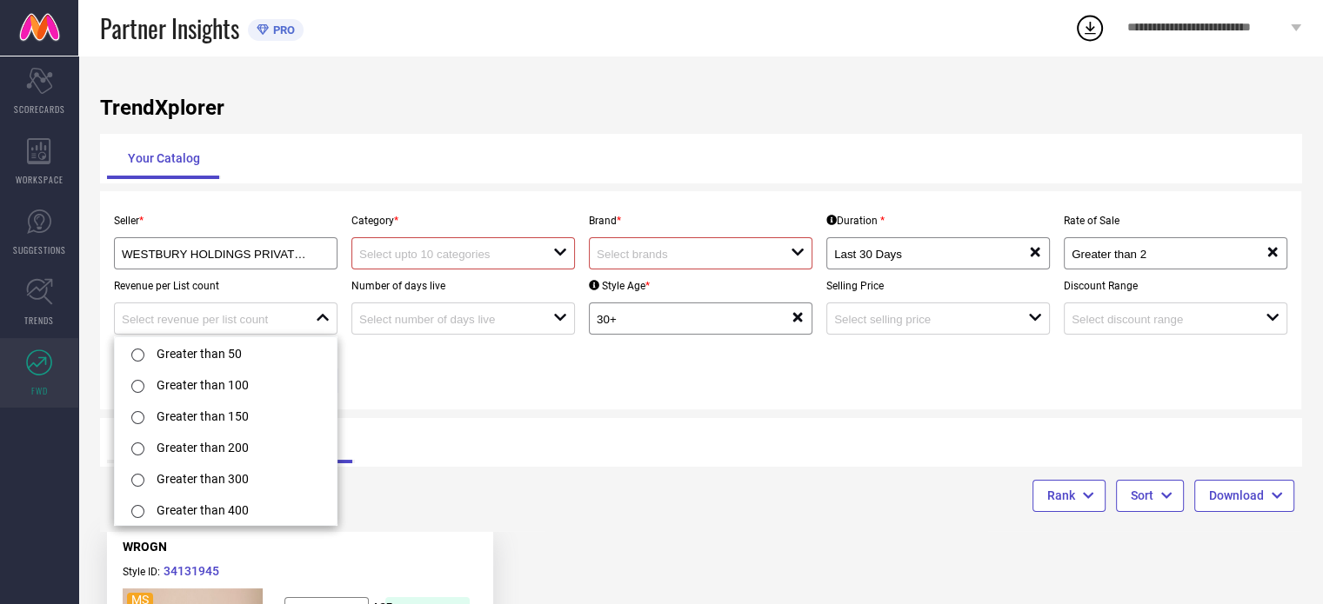
click at [524, 364] on div "Seller * WESTBURY HOLDINGS PRIVATE LIMITED ( 23026 ) Category * open Brand * op…" at bounding box center [700, 300] width 1187 height 192
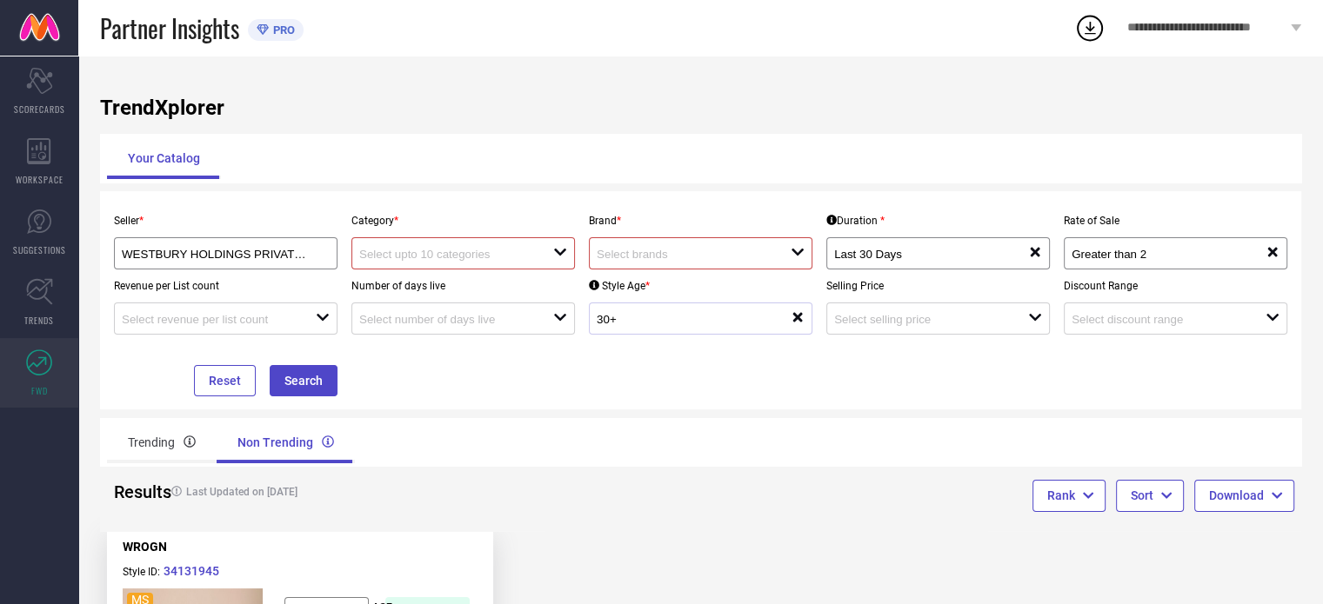
click at [720, 312] on div "30+" at bounding box center [694, 318] width 194 height 17
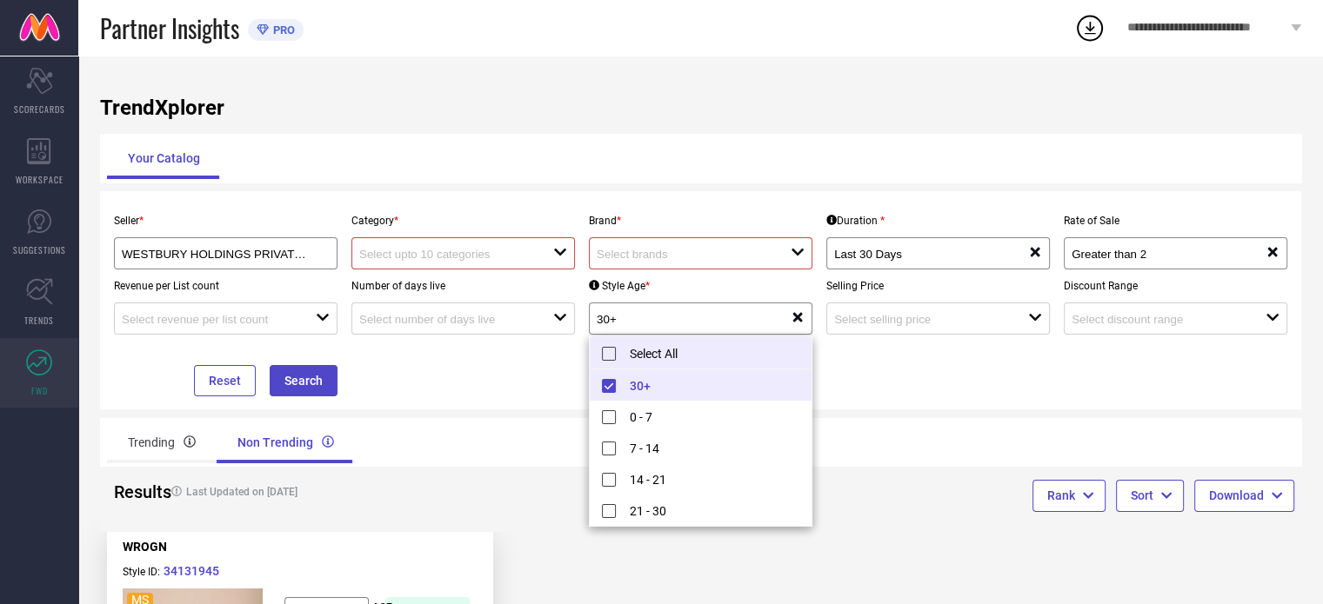
click at [605, 350] on li "Select All" at bounding box center [701, 353] width 222 height 32
type input "0 - 7, + 4 more"
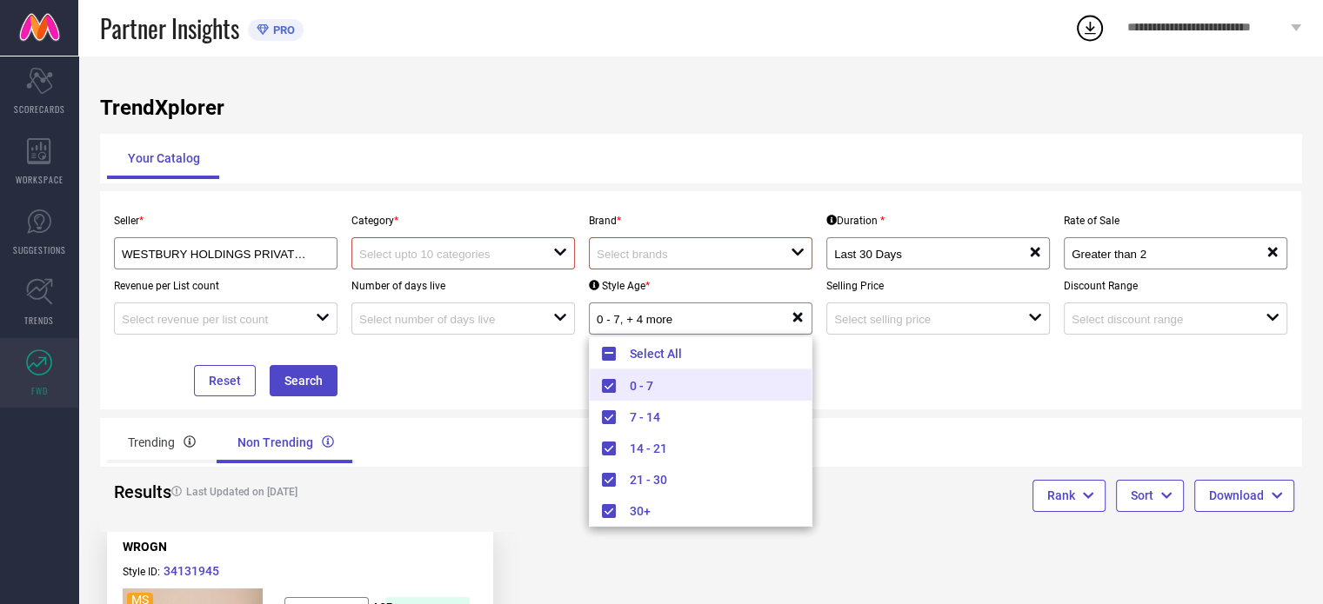
click at [510, 368] on div "Seller * WESTBURY HOLDINGS PRIVATE LIMITED ( 23026 ) Category * open Brand * op…" at bounding box center [700, 300] width 1187 height 192
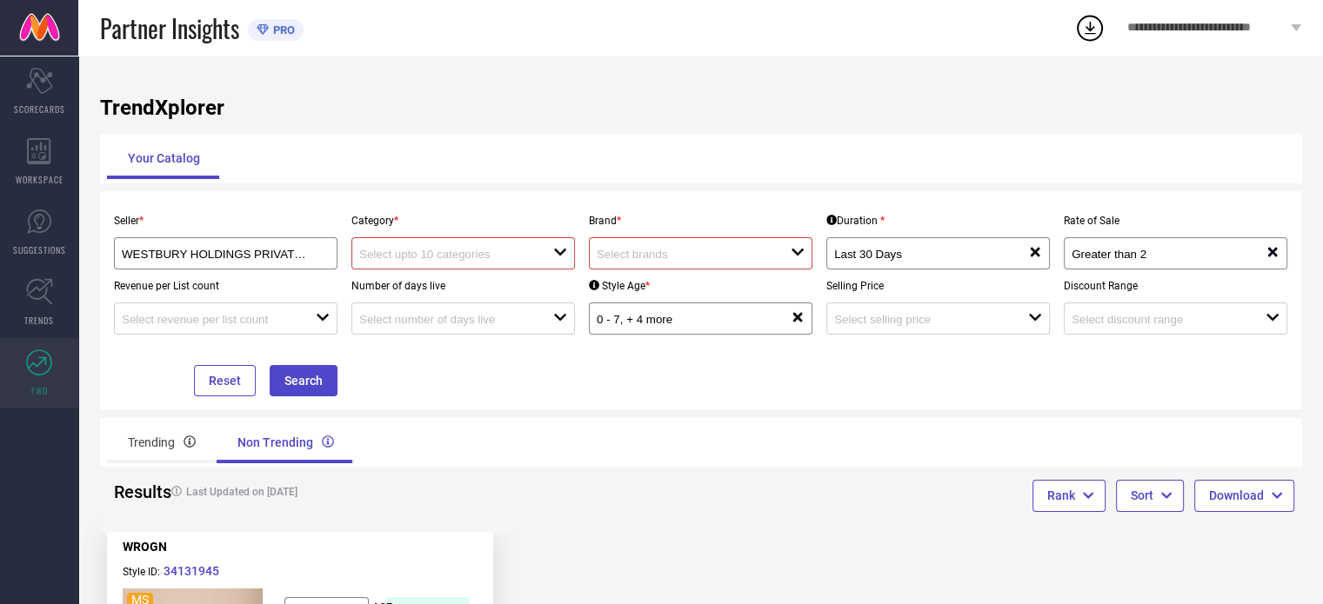
click at [524, 253] on input at bounding box center [446, 254] width 175 height 13
click at [744, 416] on div "TrendXplorer Your Catalog Seller * WESTBURY HOLDINGS PRIVATE LIMITED ( 23026 ) …" at bounding box center [700, 483] width 1244 height 854
click at [309, 389] on button "Search" at bounding box center [304, 380] width 68 height 31
click at [309, 374] on button "Search" at bounding box center [304, 380] width 68 height 31
click at [37, 317] on span "TRENDS" at bounding box center [39, 320] width 30 height 13
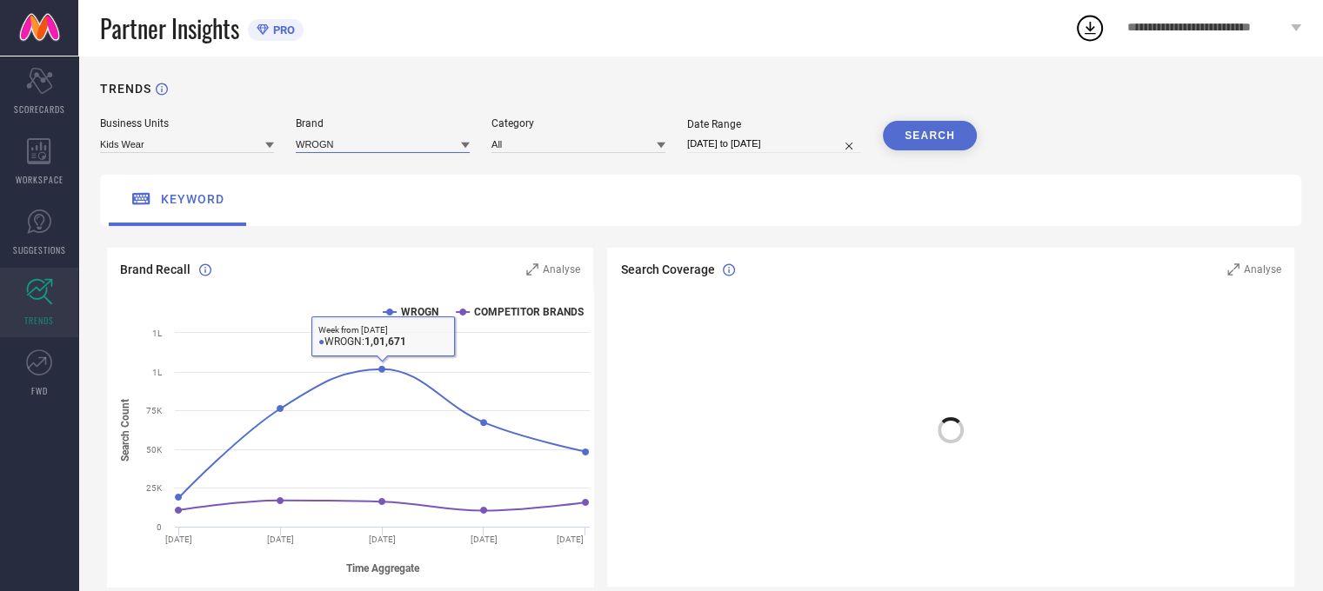
click at [407, 149] on input at bounding box center [383, 144] width 174 height 18
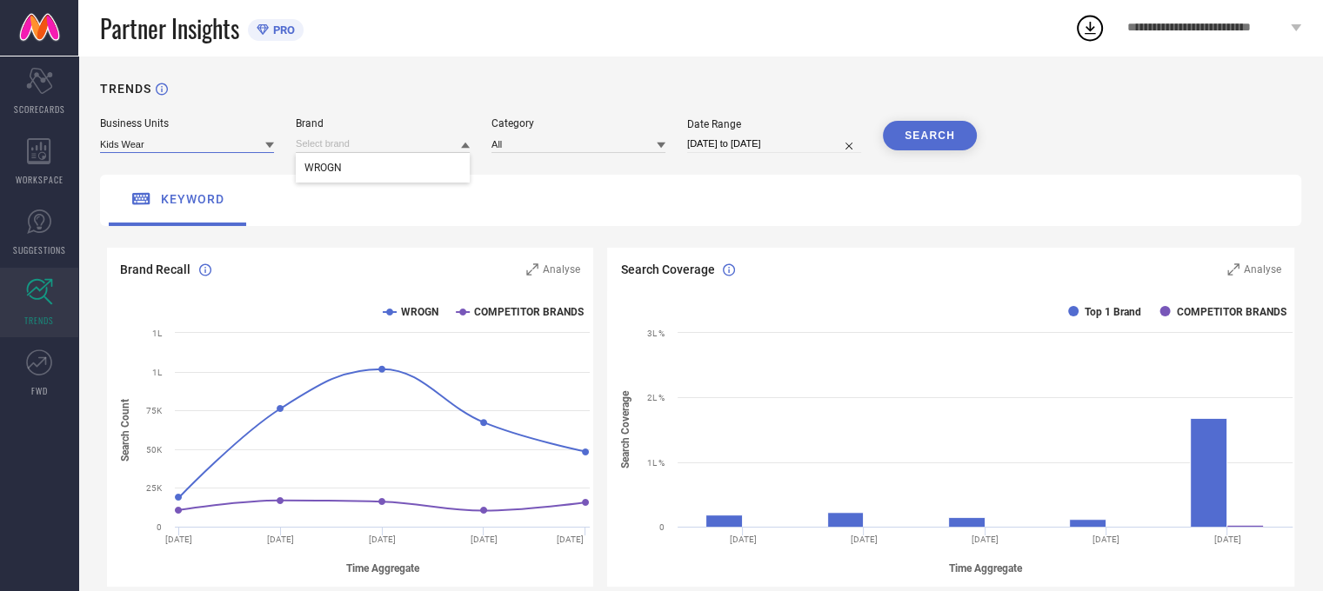
click at [258, 145] on input at bounding box center [187, 144] width 174 height 18
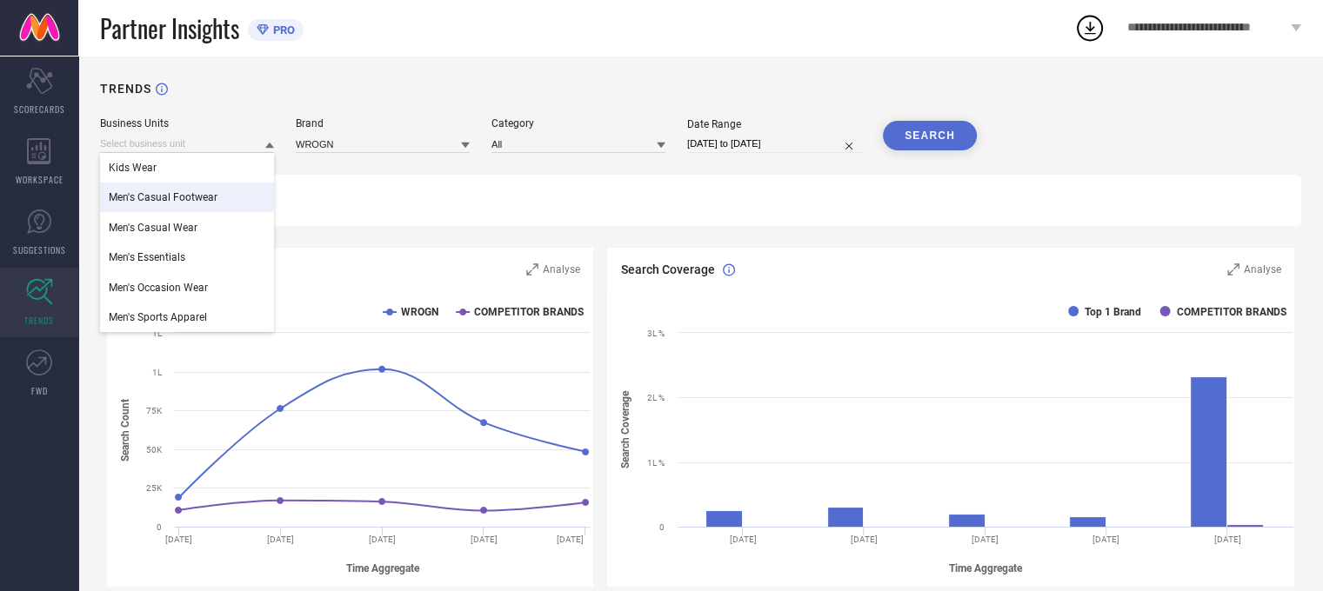
click at [182, 197] on span "Men's Casual Footwear" at bounding box center [163, 197] width 109 height 12
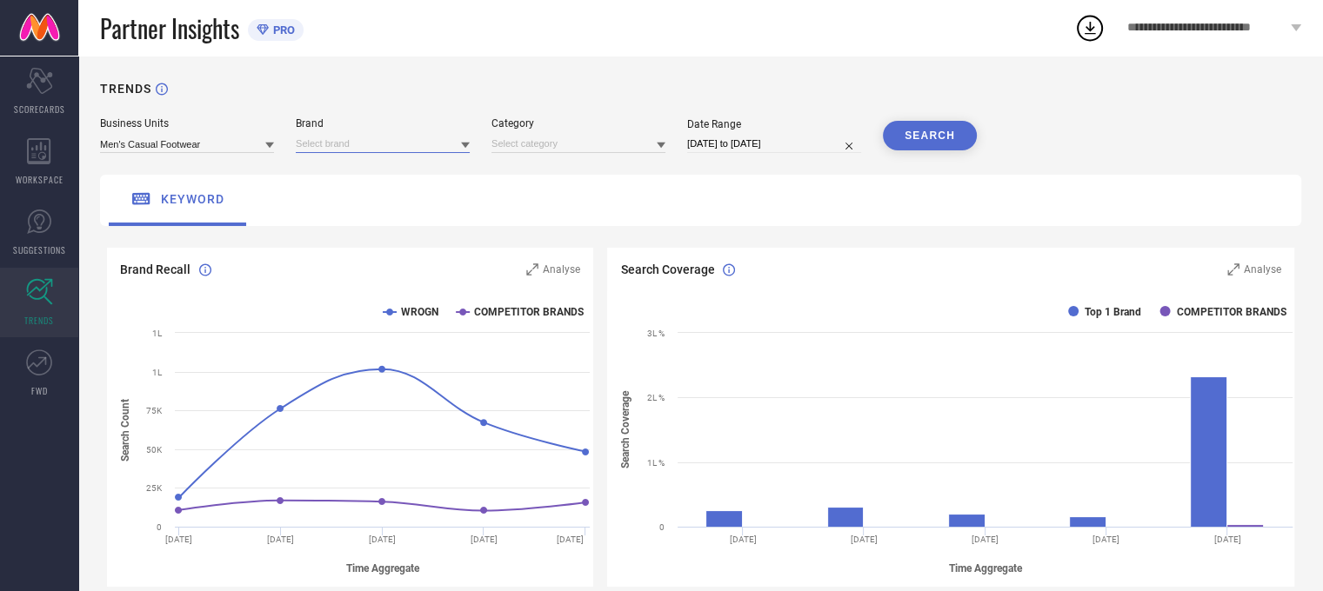
click at [361, 146] on input at bounding box center [383, 144] width 174 height 18
click at [351, 160] on div "WROGN" at bounding box center [383, 168] width 174 height 30
click at [532, 133] on div "Category" at bounding box center [578, 135] width 174 height 36
click at [542, 138] on input at bounding box center [578, 144] width 174 height 18
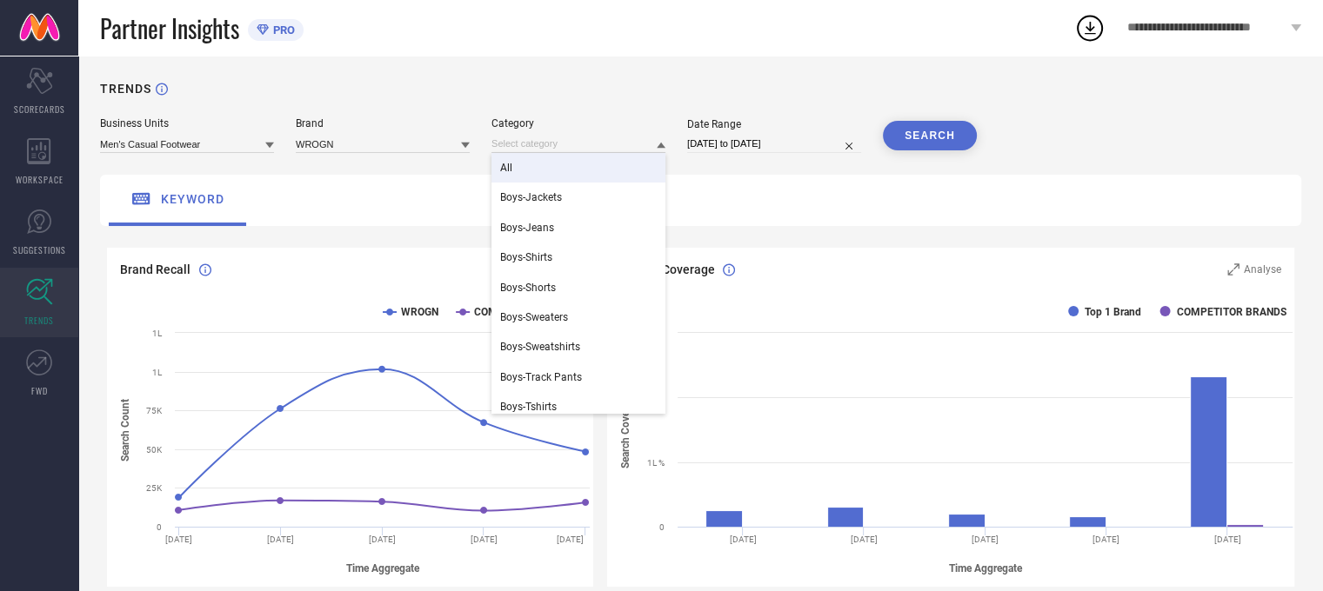
click at [510, 163] on span "All" at bounding box center [506, 168] width 12 height 12
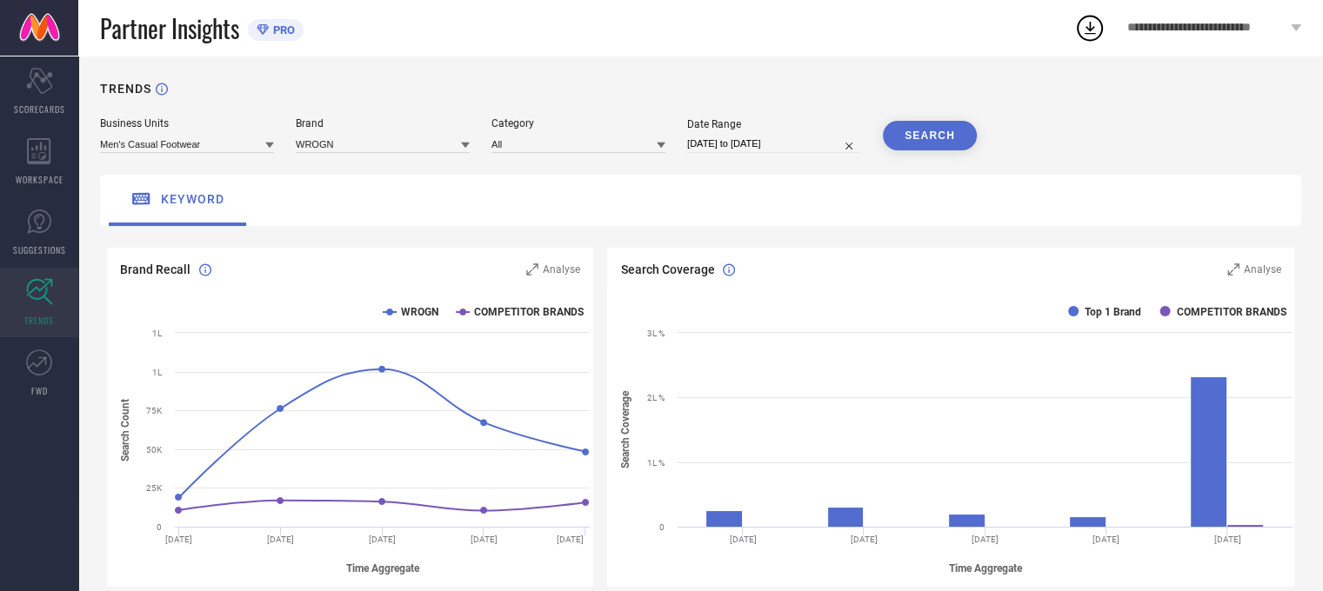
select select "7"
select select "2025"
select select "8"
select select "2025"
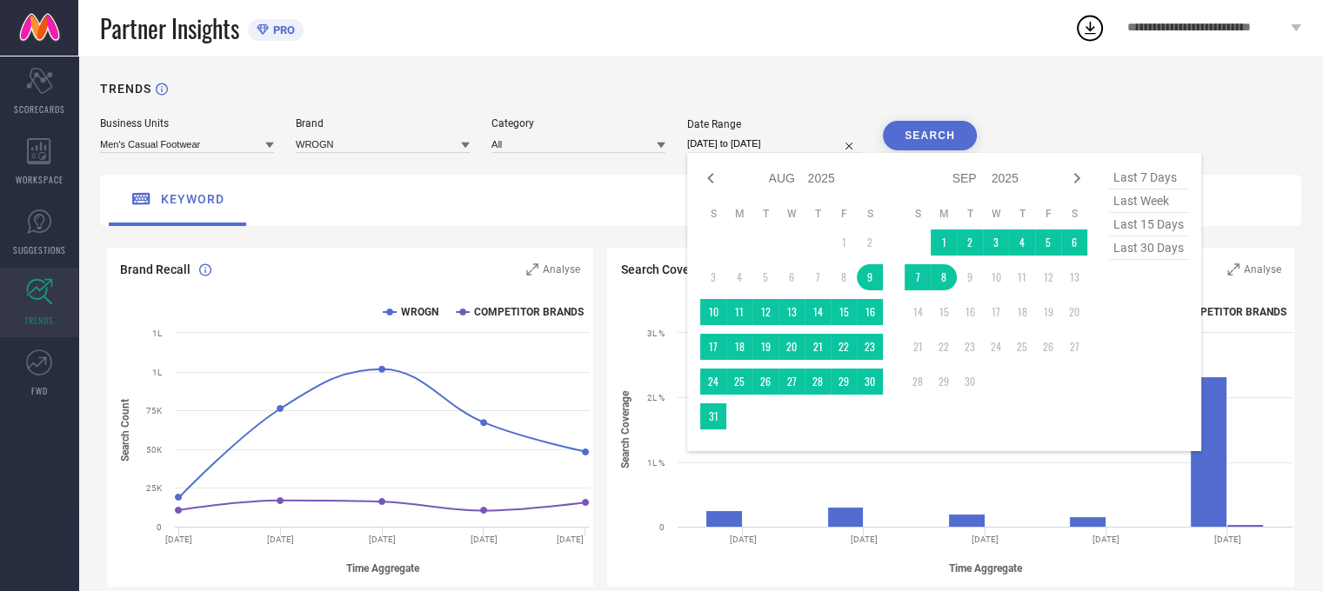
click at [723, 137] on input "[DATE] to [DATE]" at bounding box center [774, 144] width 174 height 18
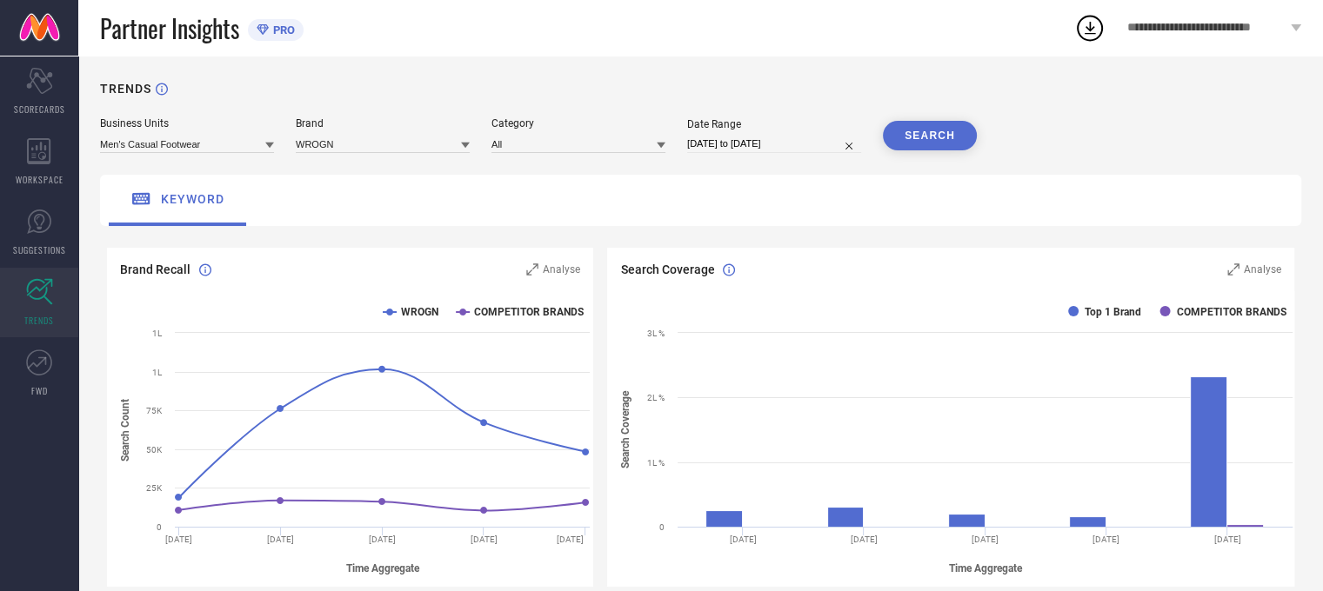
click at [1031, 90] on div "TRENDS" at bounding box center [700, 100] width 1201 height 36
click at [939, 143] on button "SEARCH" at bounding box center [930, 136] width 94 height 30
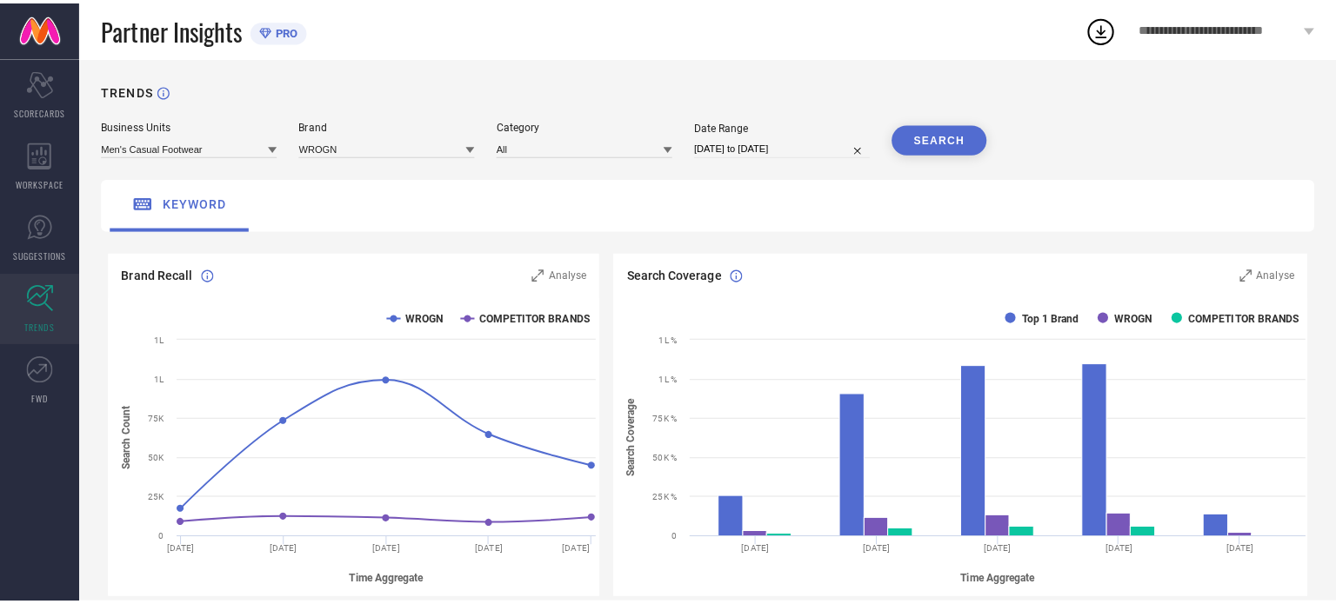
scroll to position [87, 0]
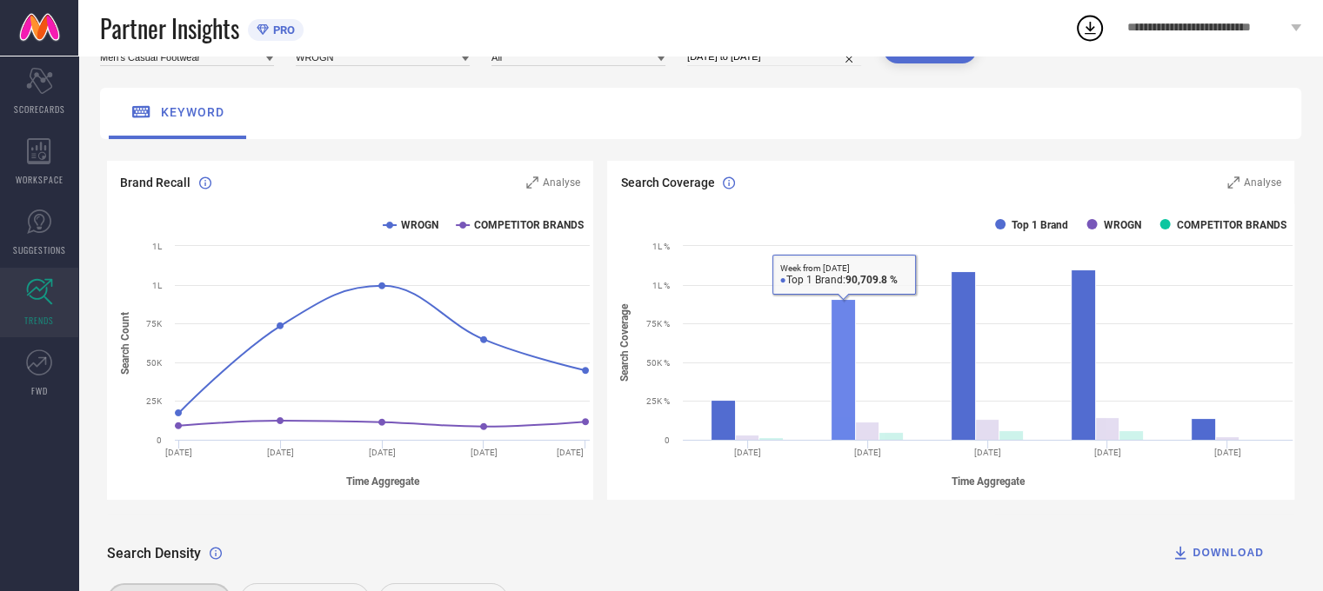
click at [844, 306] on rect at bounding box center [843, 370] width 24 height 141
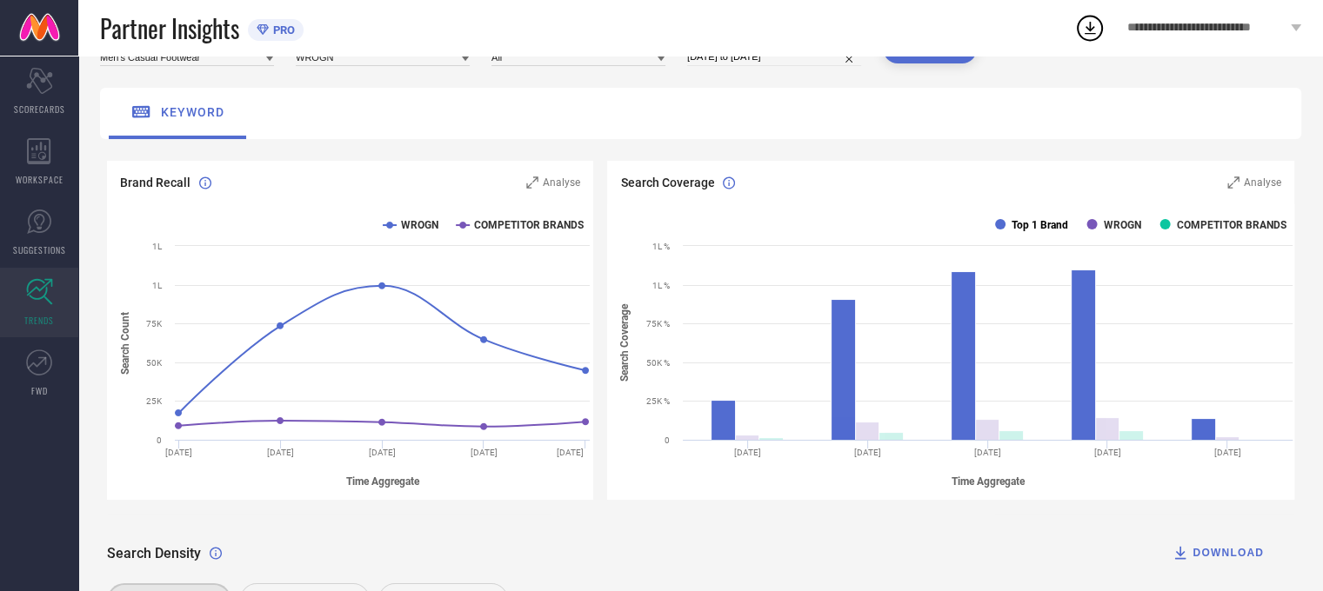
click at [1044, 229] on text "Top 1 Brand" at bounding box center [1039, 225] width 57 height 12
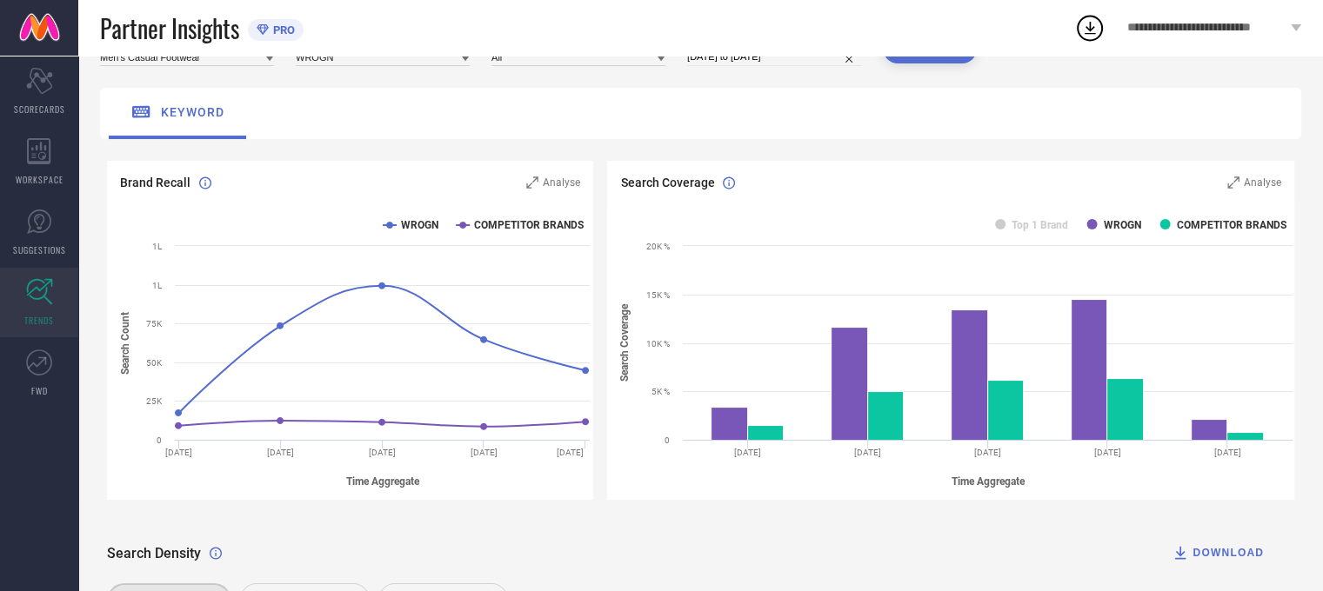
click at [1044, 229] on text "Top 1 Brand" at bounding box center [1039, 225] width 57 height 12
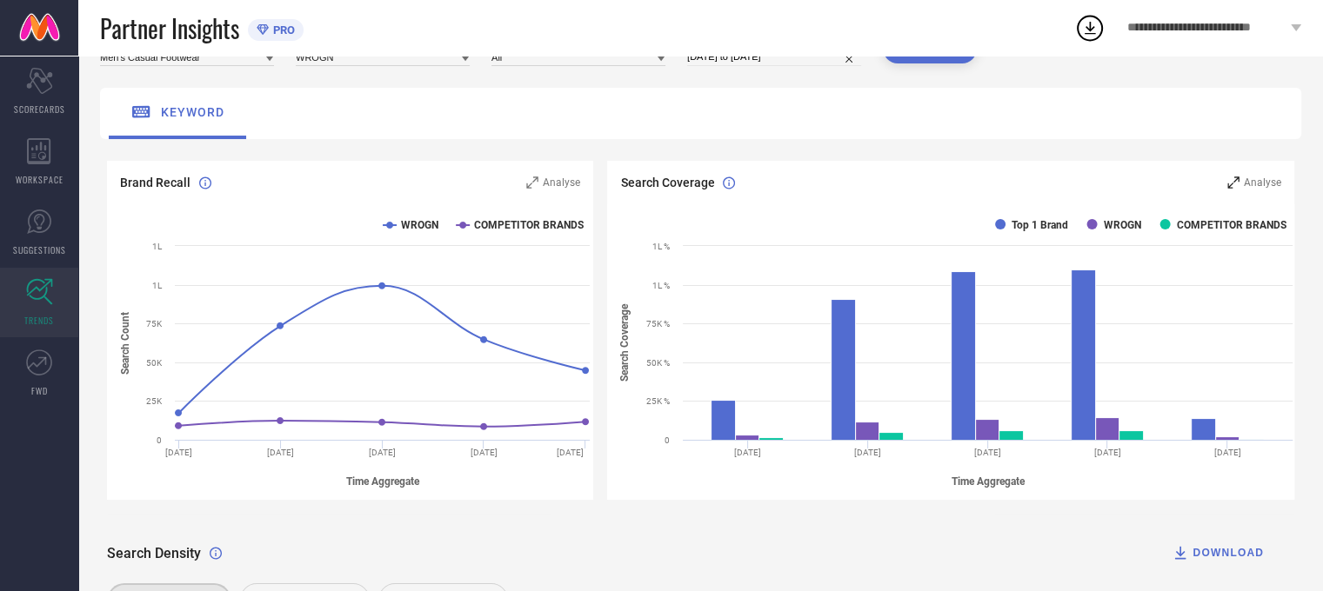
click at [1266, 189] on span "Analyse" at bounding box center [1262, 183] width 37 height 12
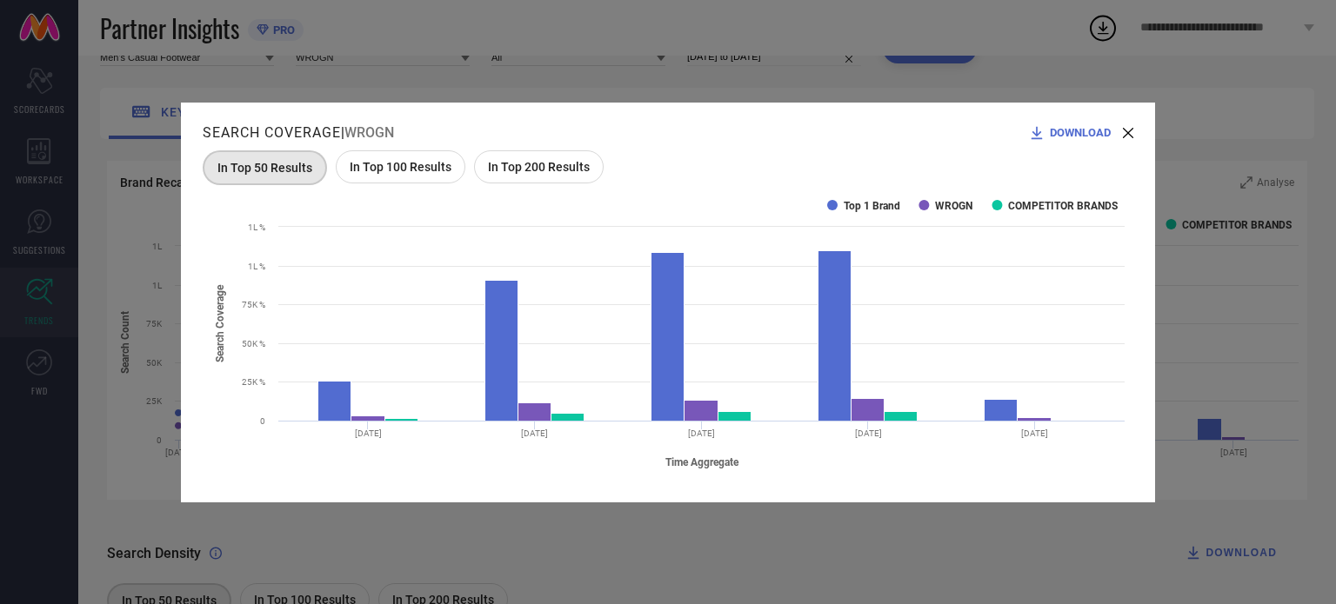
click at [379, 163] on span "In Top 100 Results" at bounding box center [401, 167] width 102 height 14
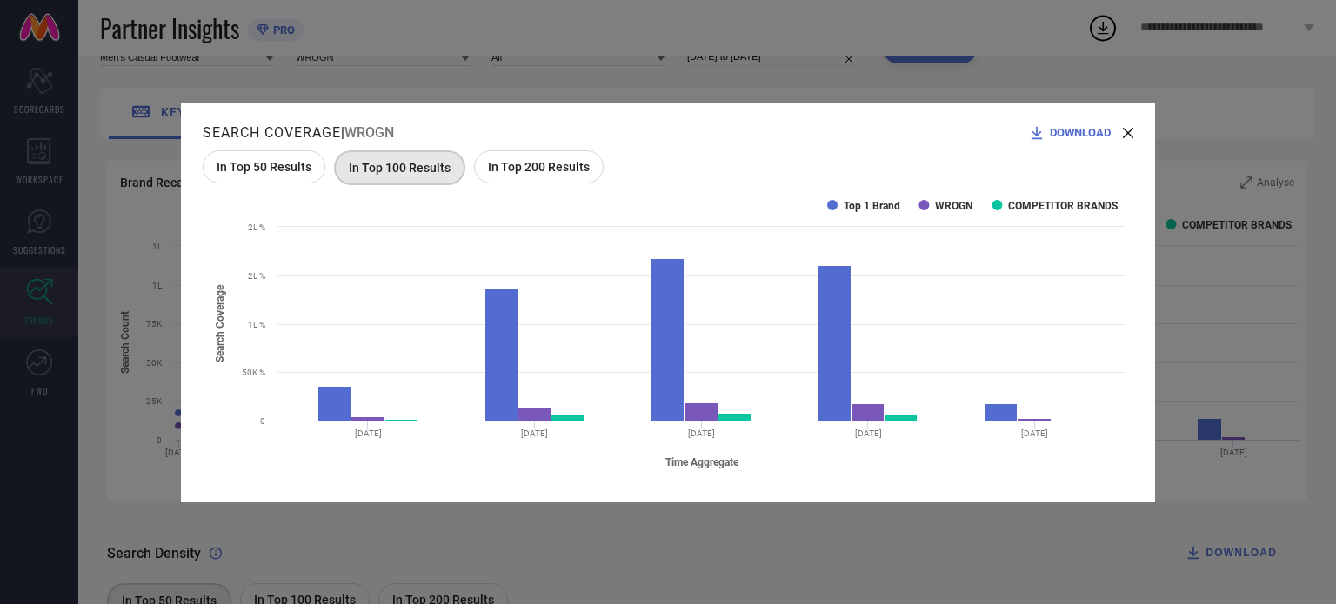
click at [535, 166] on span "In Top 200 Results" at bounding box center [539, 167] width 102 height 14
click at [1078, 137] on span "DOWNLOAD" at bounding box center [1080, 132] width 61 height 13
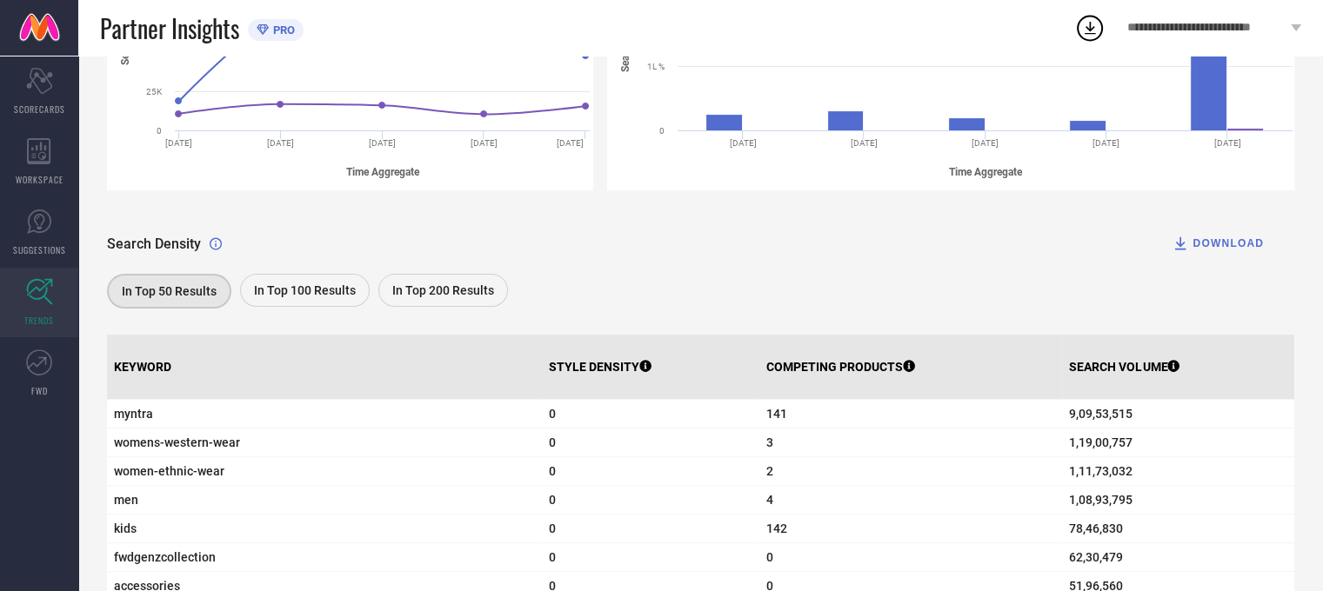
scroll to position [428, 0]
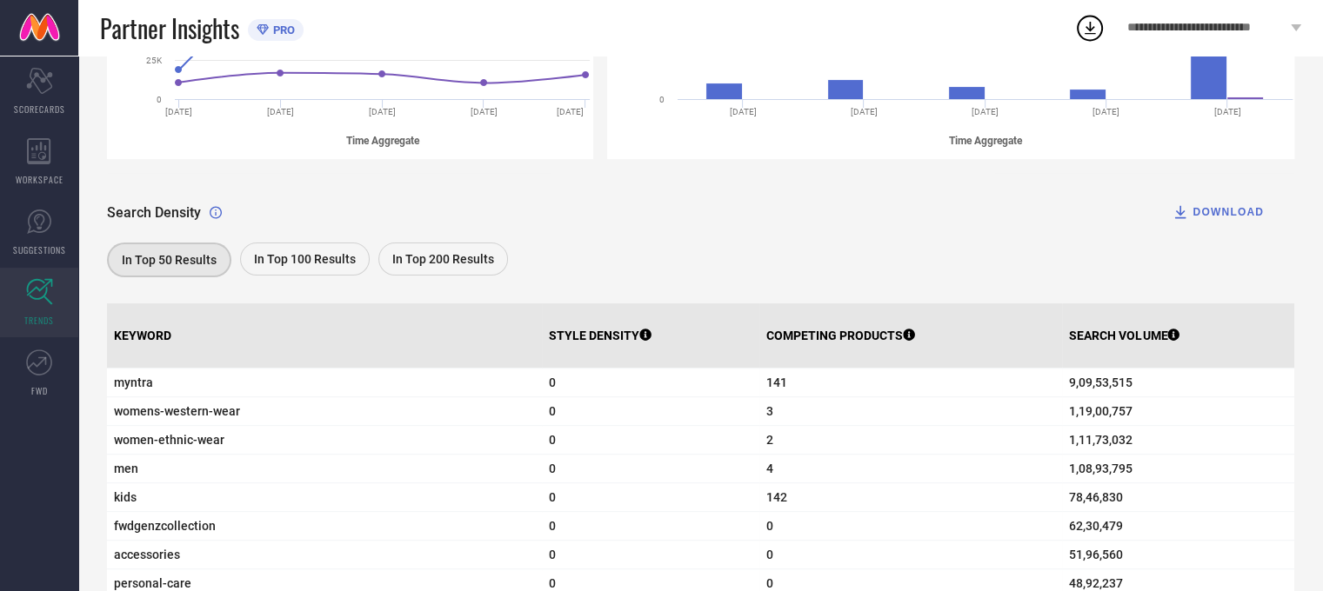
click at [426, 253] on span "In Top 200 Results" at bounding box center [443, 259] width 102 height 14
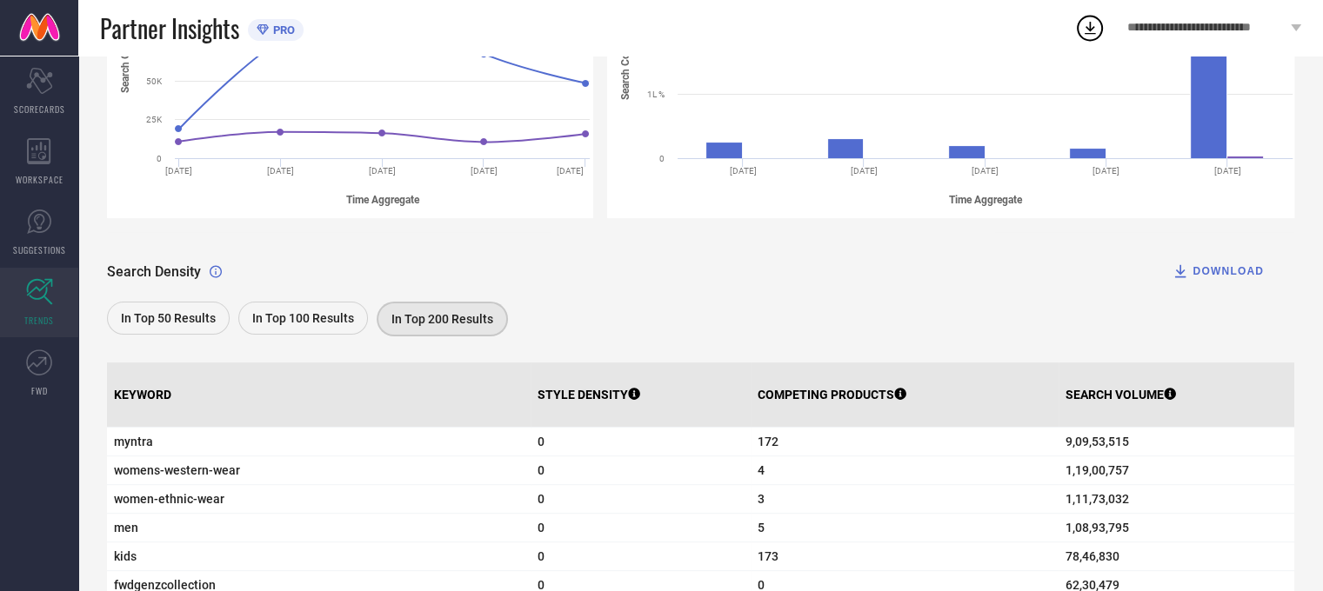
scroll to position [254, 0]
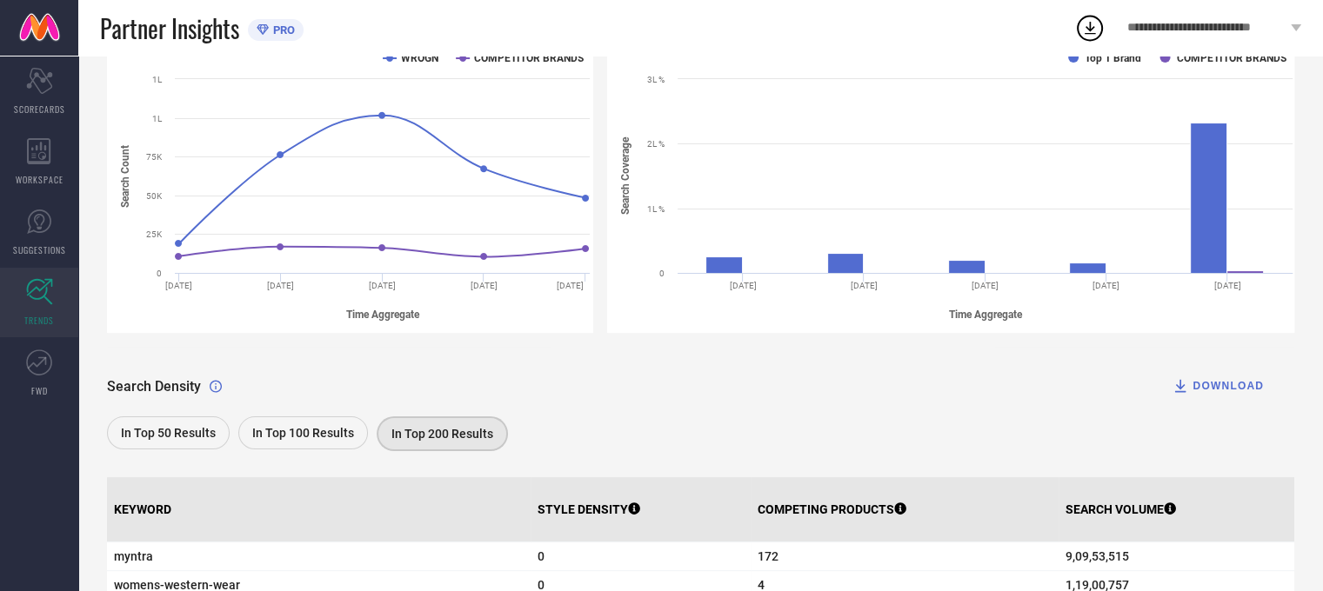
click at [1238, 389] on div "DOWNLOAD" at bounding box center [1217, 385] width 92 height 17
